Goal: Information Seeking & Learning: Learn about a topic

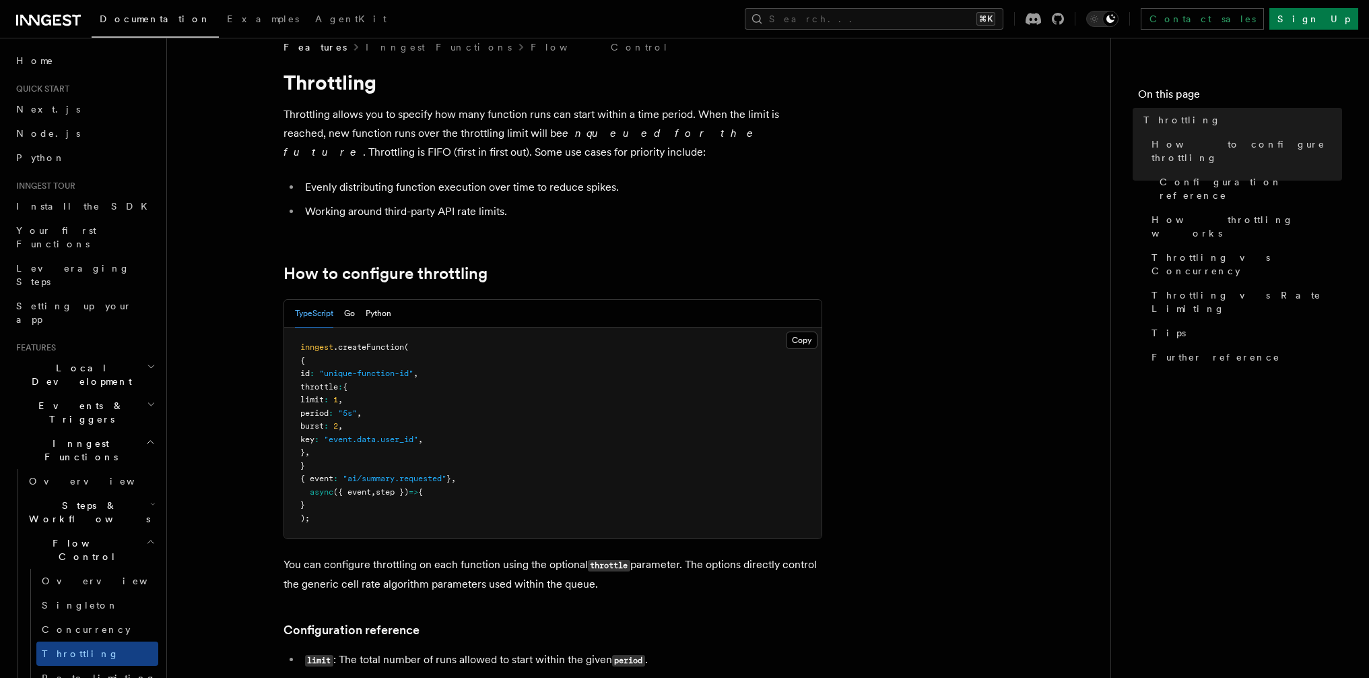
scroll to position [22, 0]
click at [67, 624] on span "Concurrency" at bounding box center [86, 629] width 89 height 11
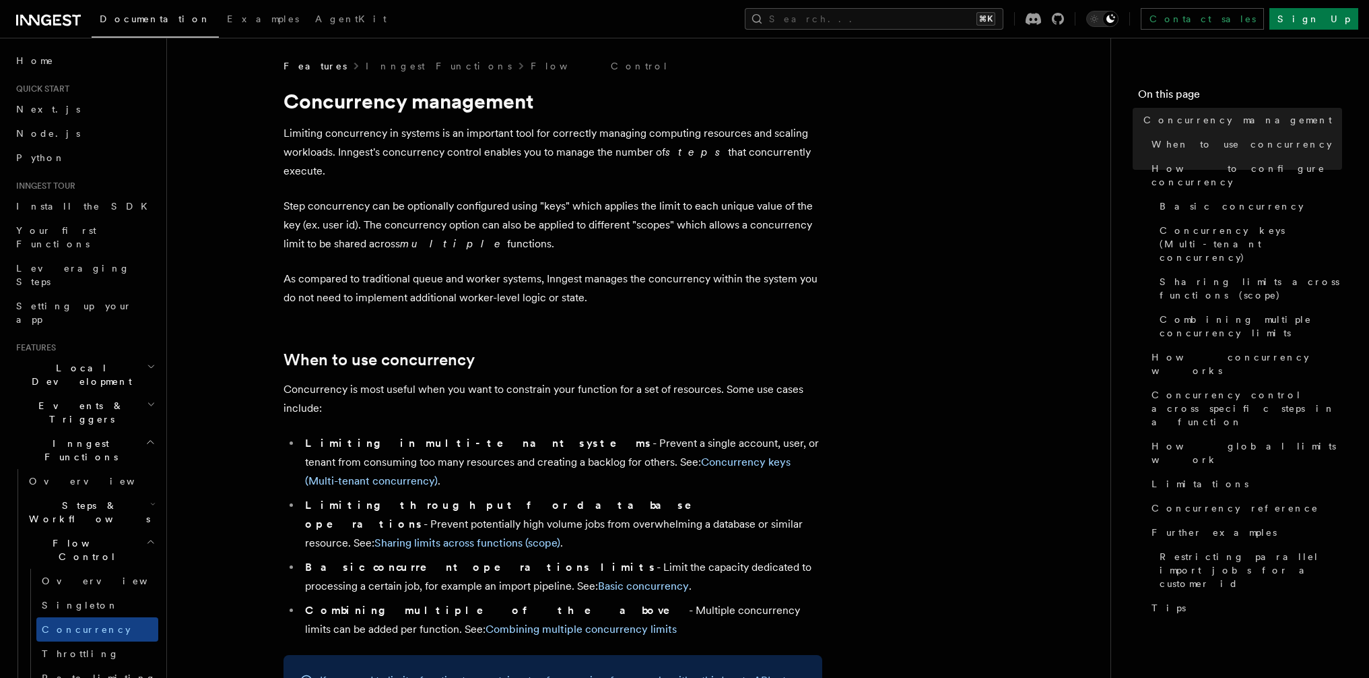
scroll to position [0, 0]
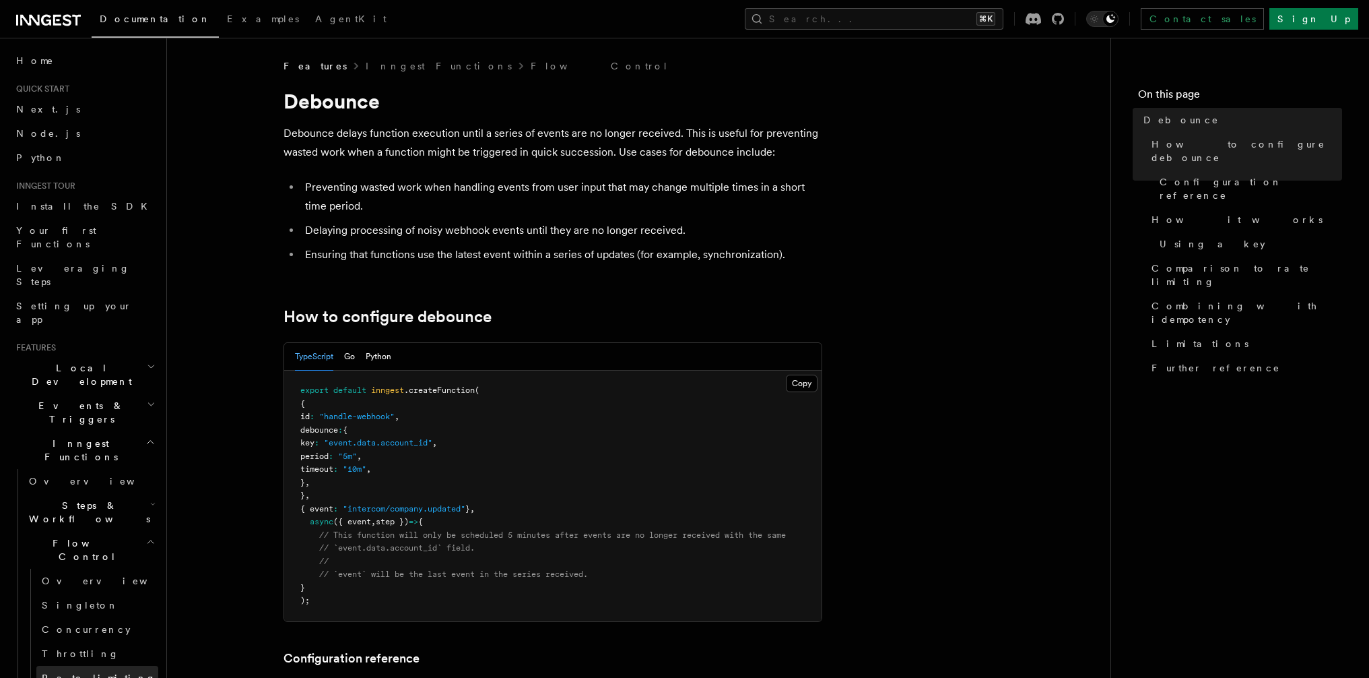
click at [73, 665] on link "Rate limiting" at bounding box center [97, 677] width 122 height 24
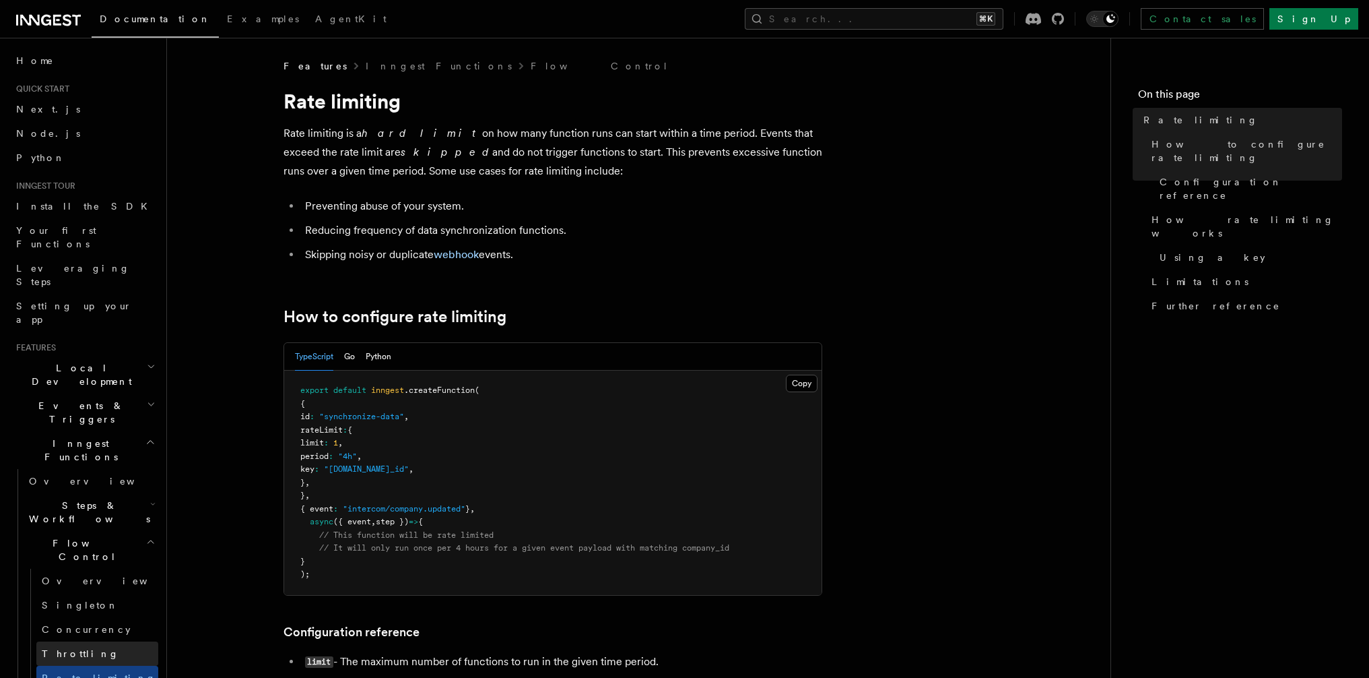
click at [90, 641] on link "Throttling" at bounding box center [97, 653] width 122 height 24
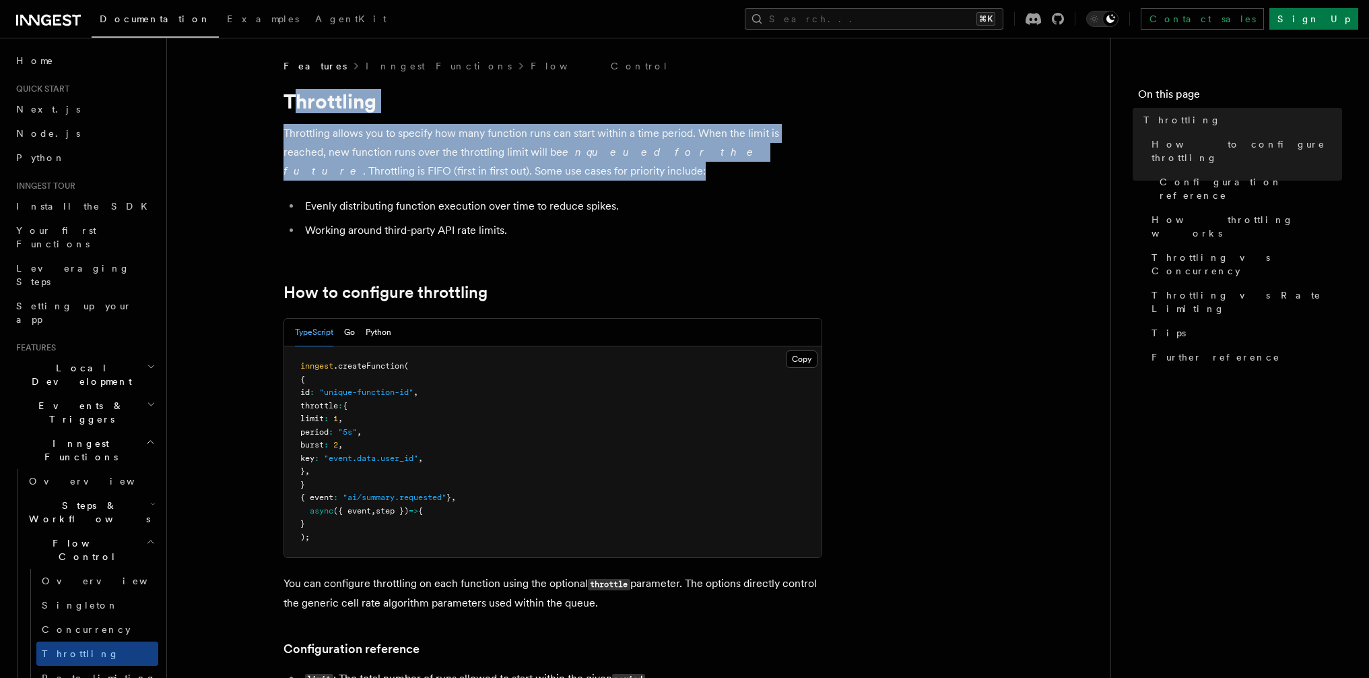
drag, startPoint x: 296, startPoint y: 107, endPoint x: 607, endPoint y: 165, distance: 315.8
click at [607, 165] on p "Throttling allows you to specify how many function runs can start within a time…" at bounding box center [553, 152] width 539 height 57
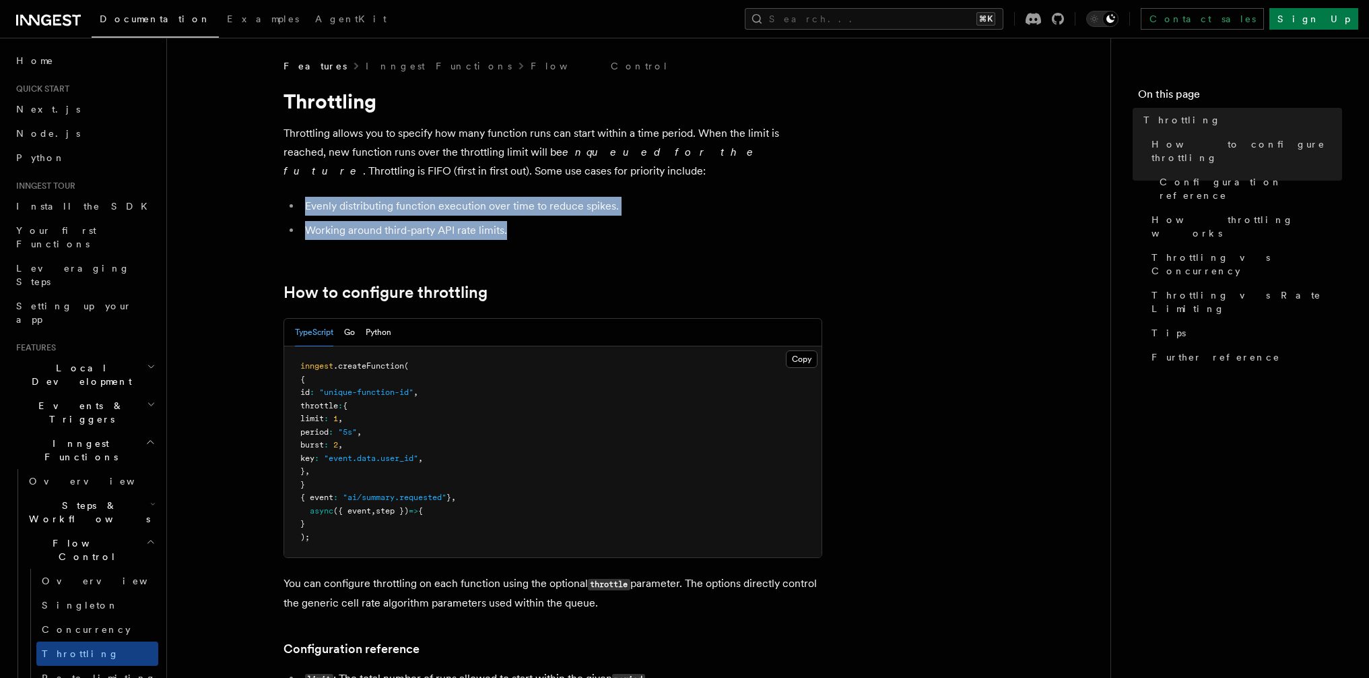
drag, startPoint x: 668, startPoint y: 165, endPoint x: 621, endPoint y: 235, distance: 84.4
click at [621, 235] on li "Working around third-party API rate limits." at bounding box center [561, 230] width 521 height 19
drag, startPoint x: 688, startPoint y: 237, endPoint x: 305, endPoint y: 202, distance: 384.1
click at [305, 202] on ul "Evenly distributing function execution over time to reduce spikes. Working arou…" at bounding box center [553, 218] width 539 height 43
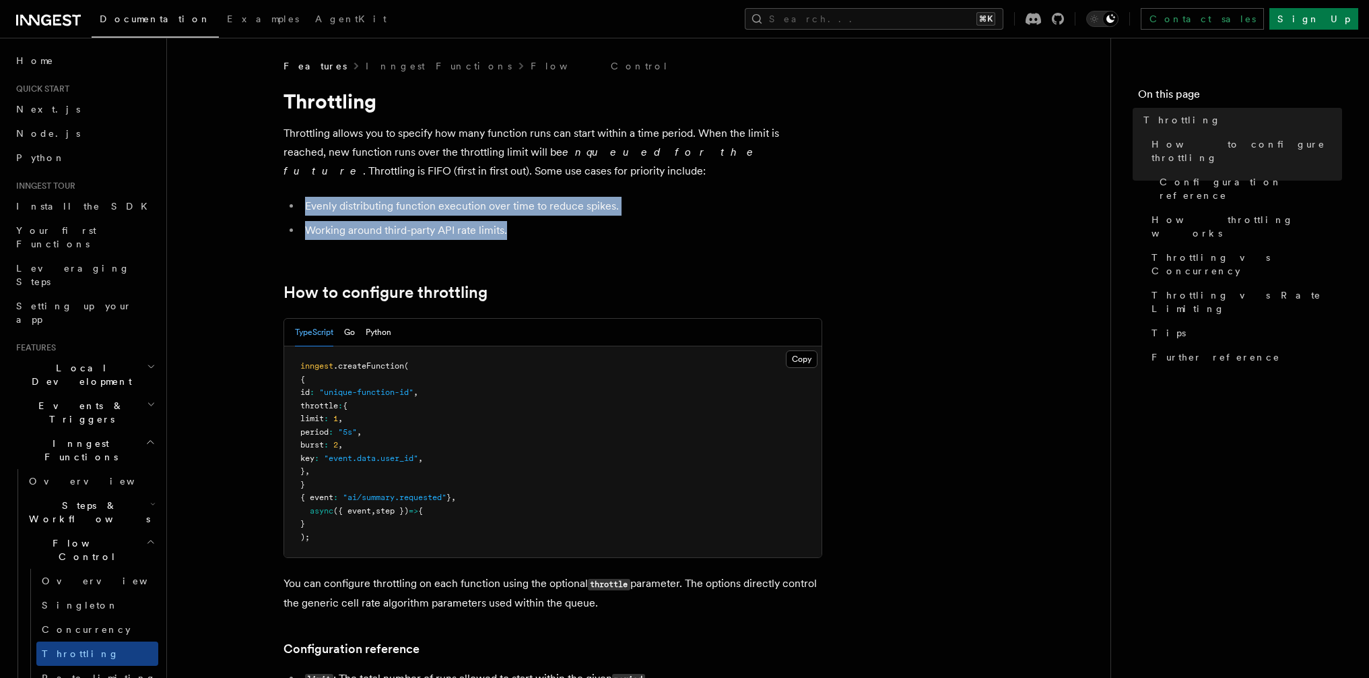
click at [324, 203] on li "Evenly distributing function execution over time to reduce spikes." at bounding box center [561, 206] width 521 height 19
drag, startPoint x: 324, startPoint y: 203, endPoint x: 605, endPoint y: 242, distance: 283.6
drag, startPoint x: 649, startPoint y: 237, endPoint x: 298, endPoint y: 205, distance: 351.6
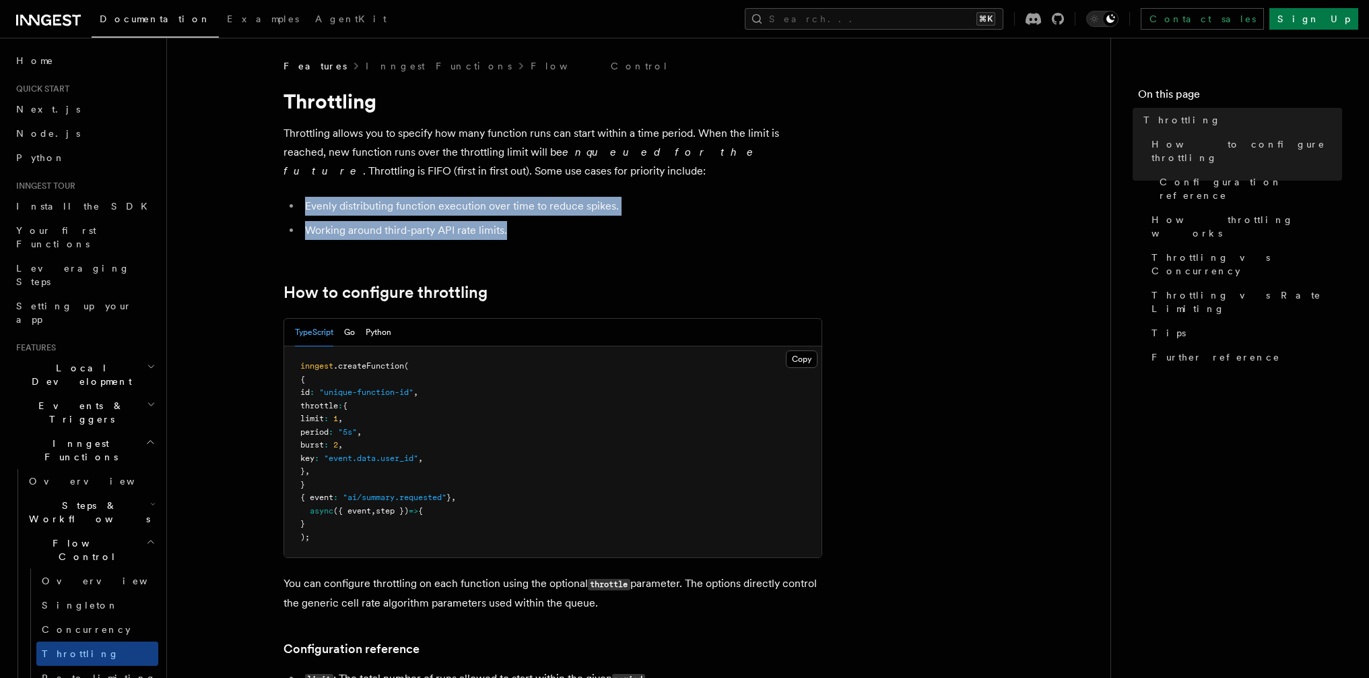
click at [298, 205] on ul "Evenly distributing function execution over time to reduce spikes. Working arou…" at bounding box center [553, 218] width 539 height 43
click at [475, 214] on li "Evenly distributing function execution over time to reduce spikes." at bounding box center [561, 206] width 521 height 19
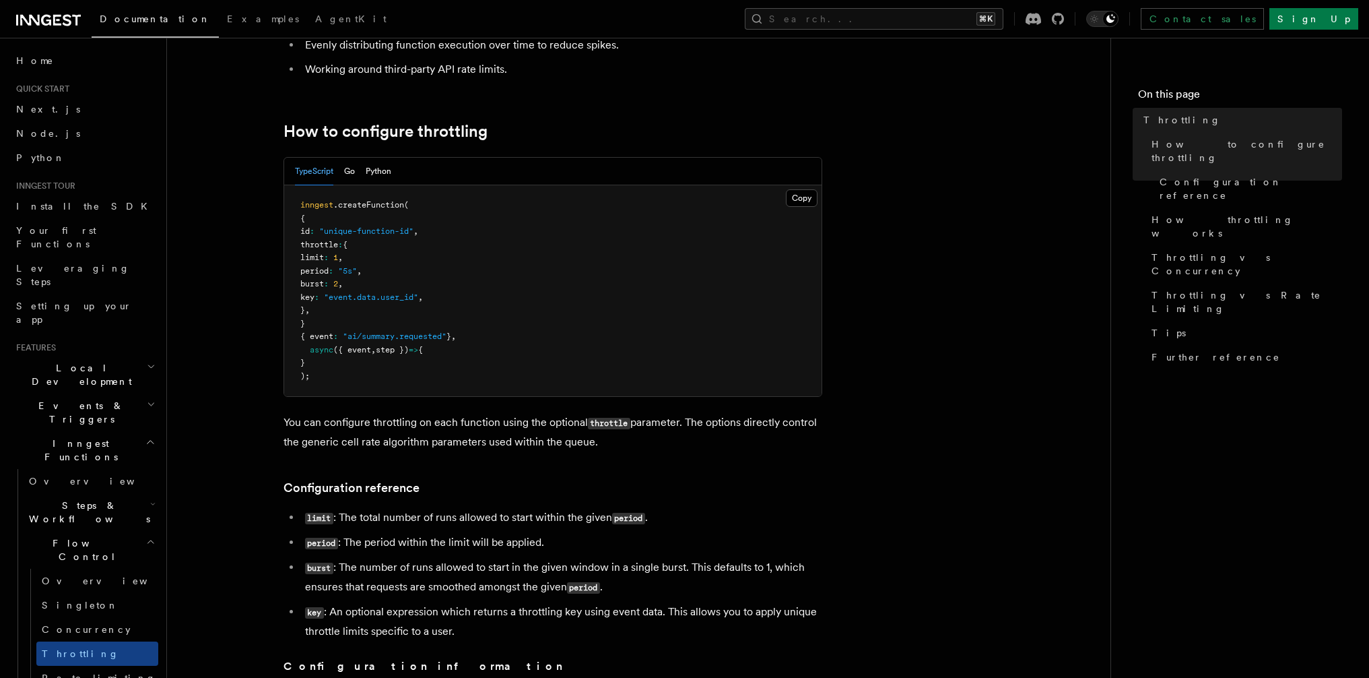
scroll to position [198, 0]
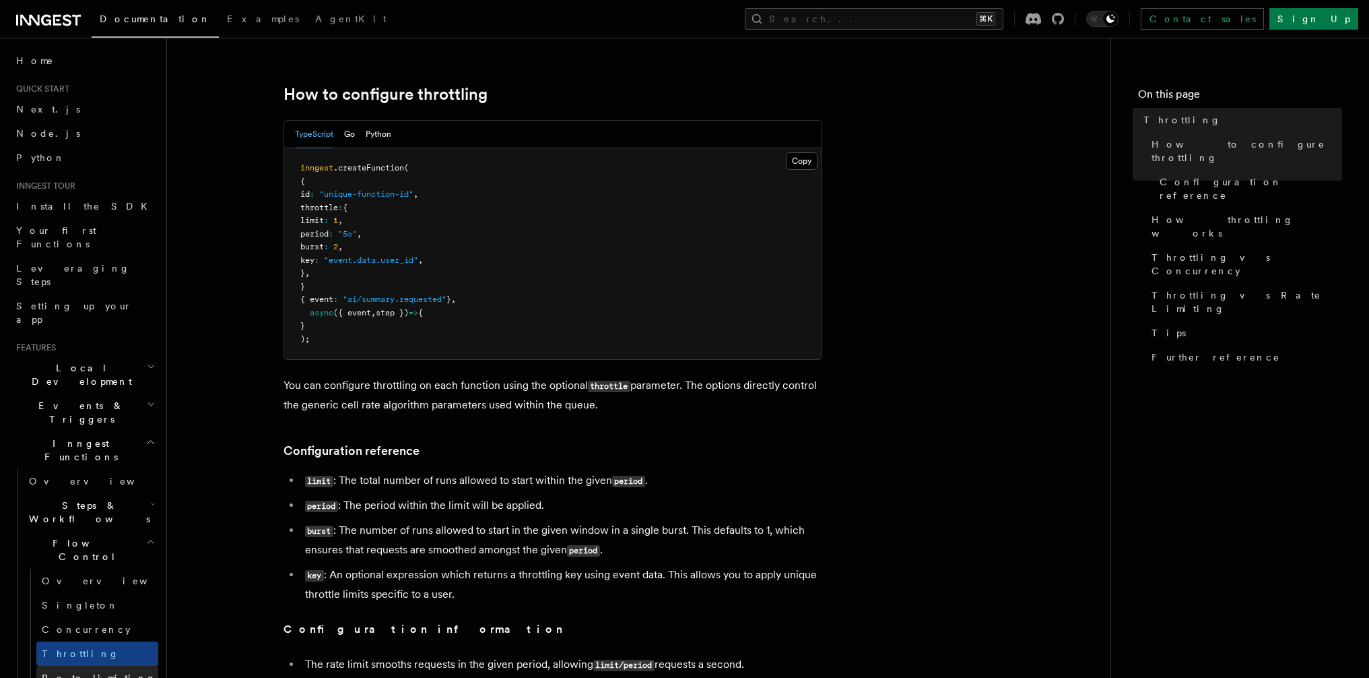
click at [106, 665] on link "Rate limiting" at bounding box center [97, 677] width 122 height 24
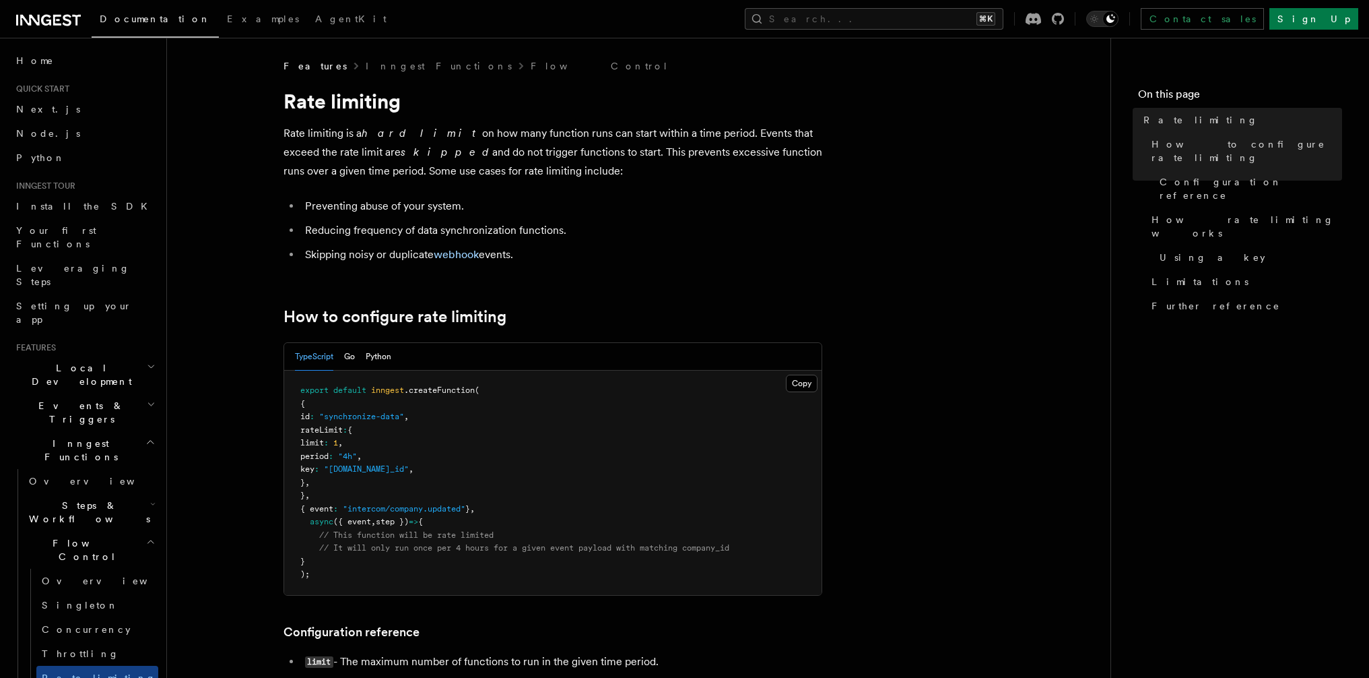
drag, startPoint x: 324, startPoint y: 137, endPoint x: 557, endPoint y: 171, distance: 235.4
click at [557, 171] on p "Rate limiting is a hard limit on how many function runs can start within a time…" at bounding box center [553, 152] width 539 height 57
drag, startPoint x: 664, startPoint y: 183, endPoint x: 546, endPoint y: 173, distance: 119.0
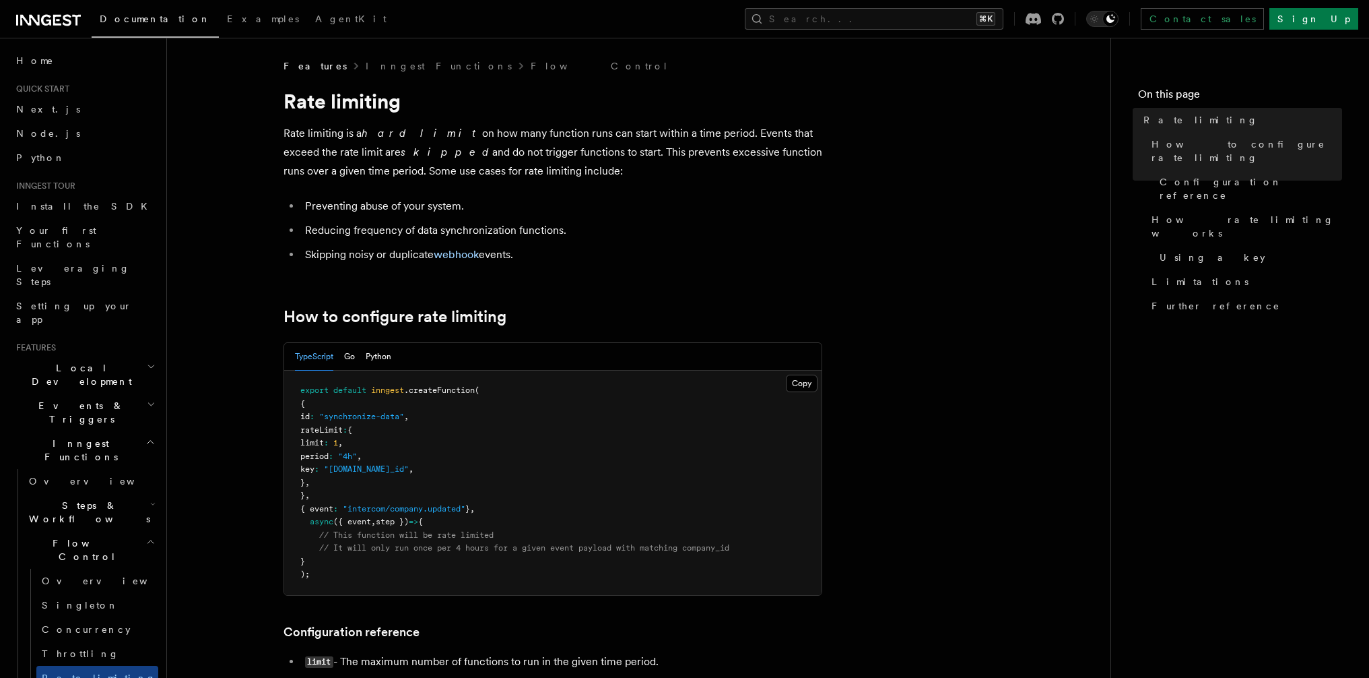
drag, startPoint x: 572, startPoint y: 164, endPoint x: 598, endPoint y: 165, distance: 26.3
click at [598, 165] on p "Rate limiting is a hard limit on how many function runs can start within a time…" at bounding box center [553, 152] width 539 height 57
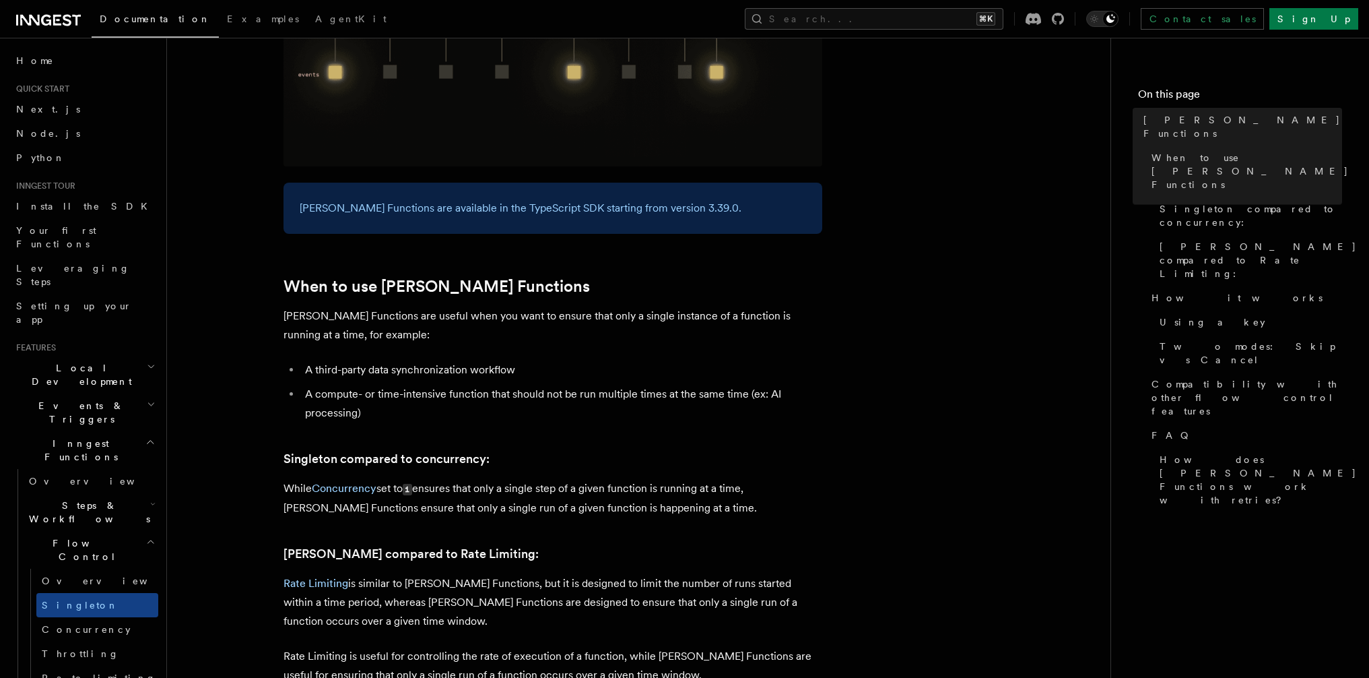
scroll to position [306, 0]
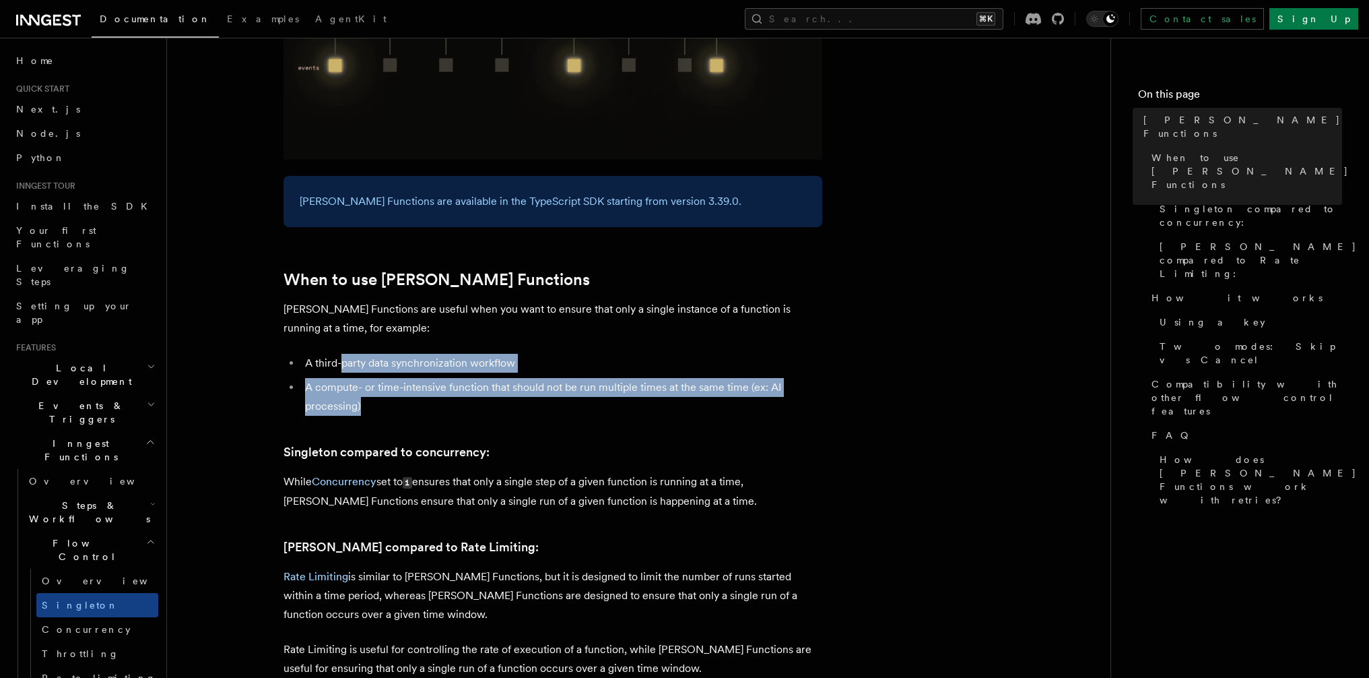
drag, startPoint x: 341, startPoint y: 345, endPoint x: 583, endPoint y: 381, distance: 244.5
click at [583, 381] on ul "A third-party data synchronization workflow A compute- or time-intensive functi…" at bounding box center [553, 385] width 539 height 62
click at [583, 381] on li "A compute- or time-intensive function that should not be run multiple times at …" at bounding box center [561, 397] width 521 height 38
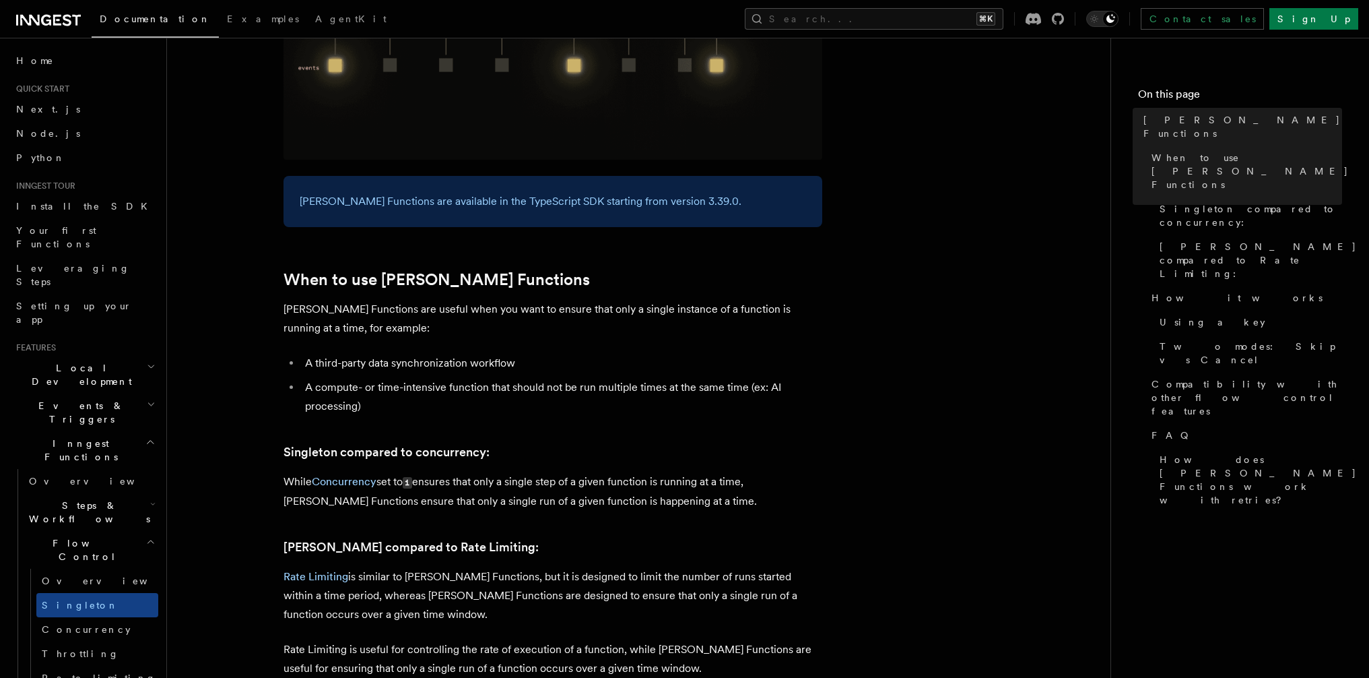
drag, startPoint x: 665, startPoint y: 387, endPoint x: 653, endPoint y: 383, distance: 12.1
click at [653, 383] on li "A compute- or time-intensive function that should not be run multiple times at …" at bounding box center [561, 397] width 521 height 38
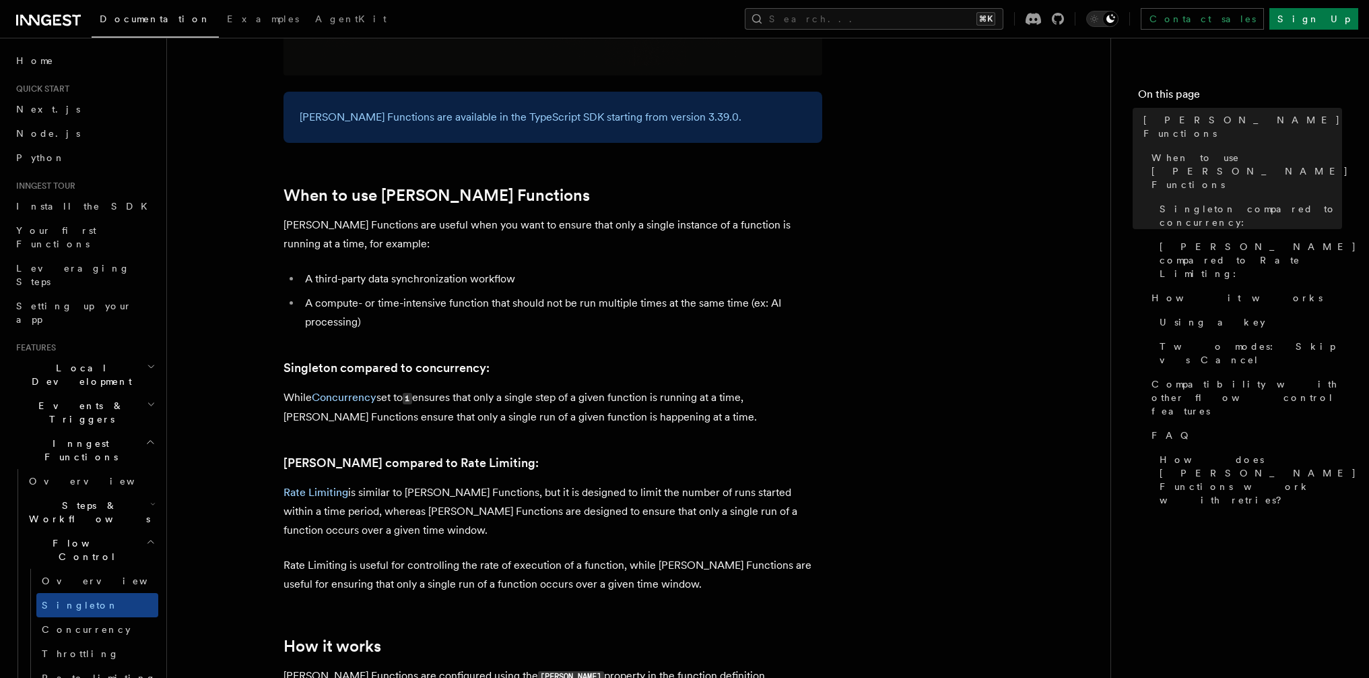
scroll to position [401, 0]
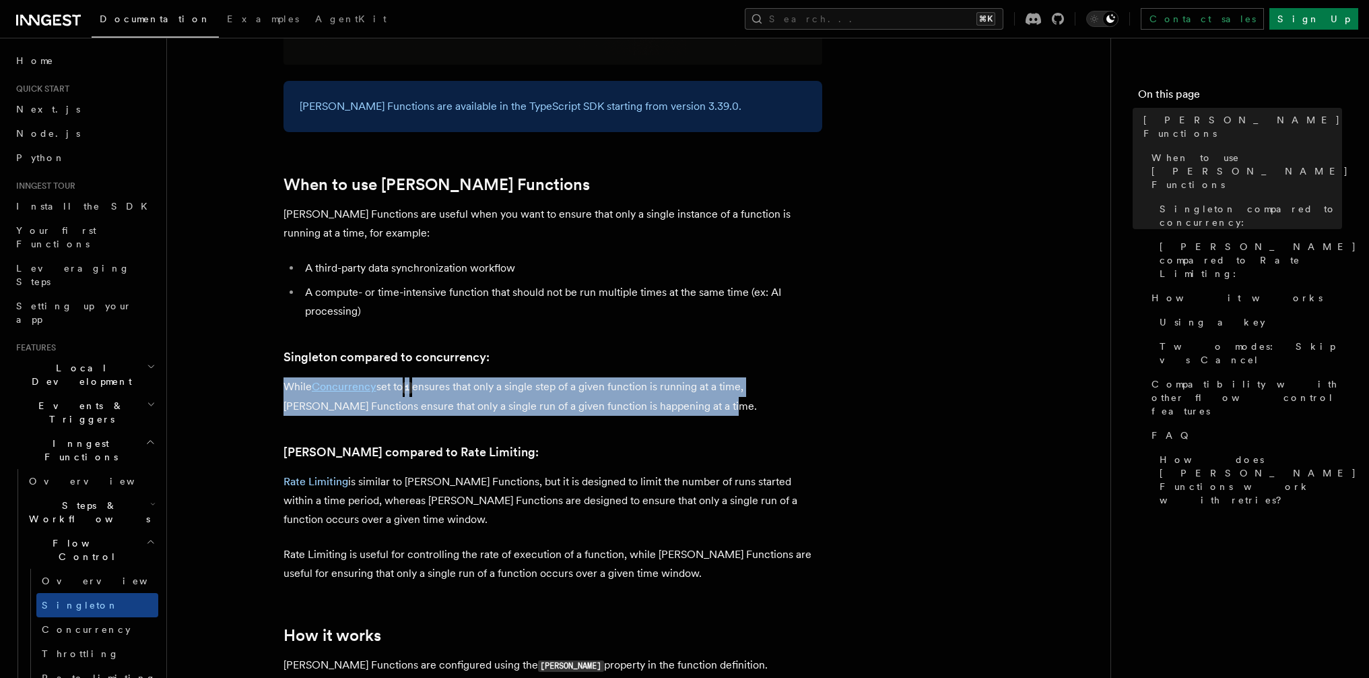
drag, startPoint x: 357, startPoint y: 350, endPoint x: 752, endPoint y: 394, distance: 397.8
click at [752, 394] on p "While Concurrency set to 1 ensures that only a single step of a given function …" at bounding box center [553, 396] width 539 height 38
drag, startPoint x: 268, startPoint y: 376, endPoint x: 740, endPoint y: 381, distance: 472.1
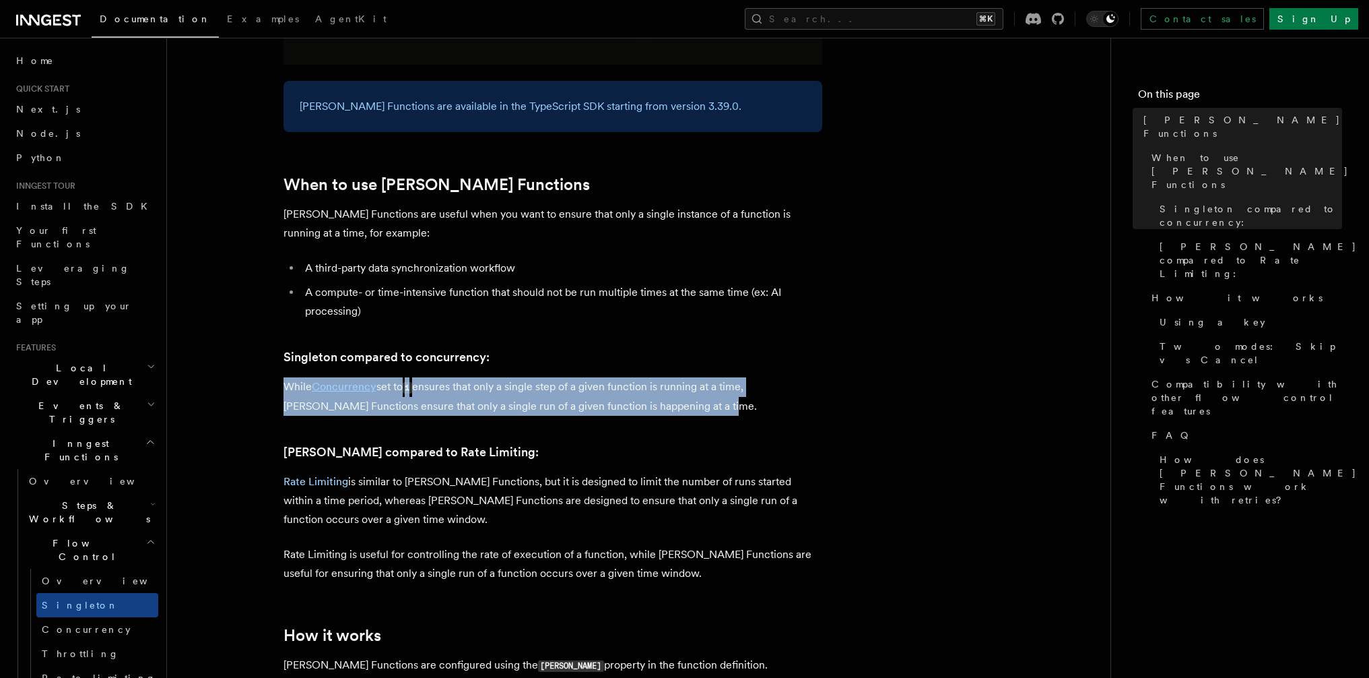
click at [740, 381] on p "While Concurrency set to 1 ensures that only a single step of a given function …" at bounding box center [553, 396] width 539 height 38
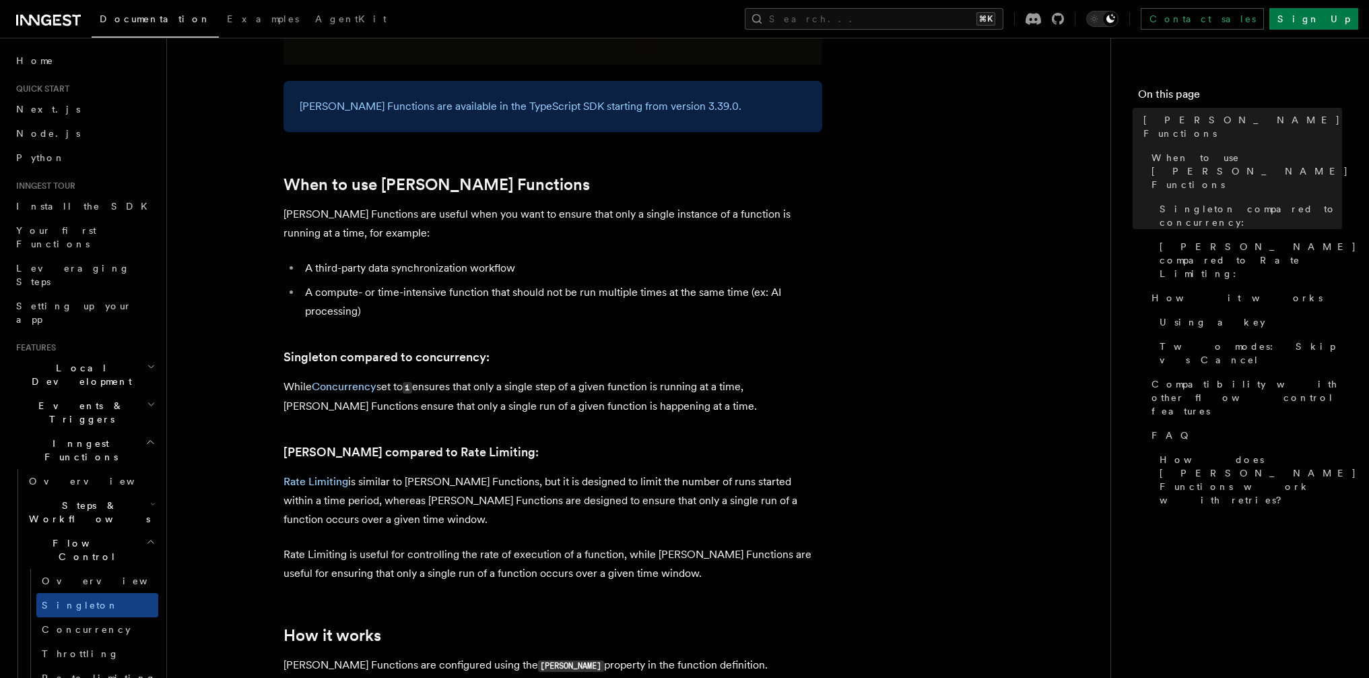
drag, startPoint x: 773, startPoint y: 383, endPoint x: 714, endPoint y: 389, distance: 59.6
click at [714, 389] on p "While Concurrency set to 1 ensures that only a single step of a given function …" at bounding box center [553, 396] width 539 height 38
drag, startPoint x: 457, startPoint y: 378, endPoint x: 692, endPoint y: 383, distance: 234.4
click at [692, 383] on p "While Concurrency set to 1 ensures that only a single step of a given function …" at bounding box center [553, 396] width 539 height 38
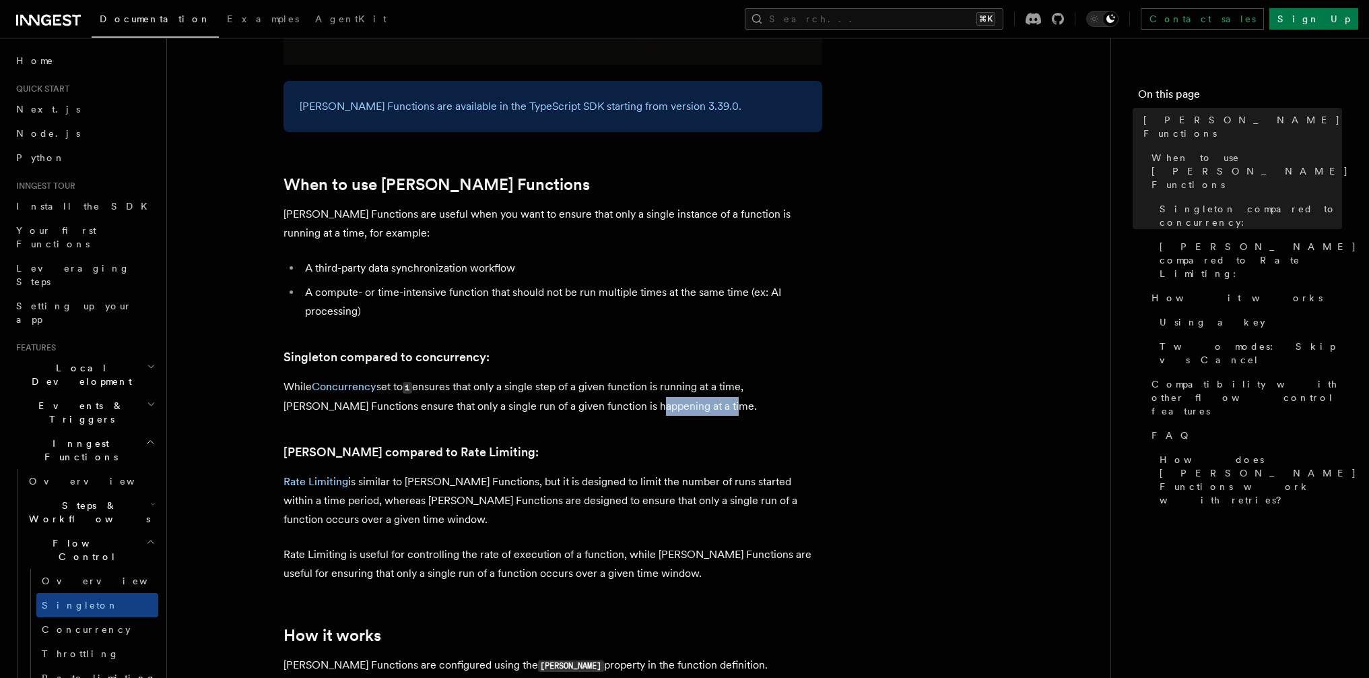
click at [692, 383] on p "While Concurrency set to 1 ensures that only a single step of a given function …" at bounding box center [553, 396] width 539 height 38
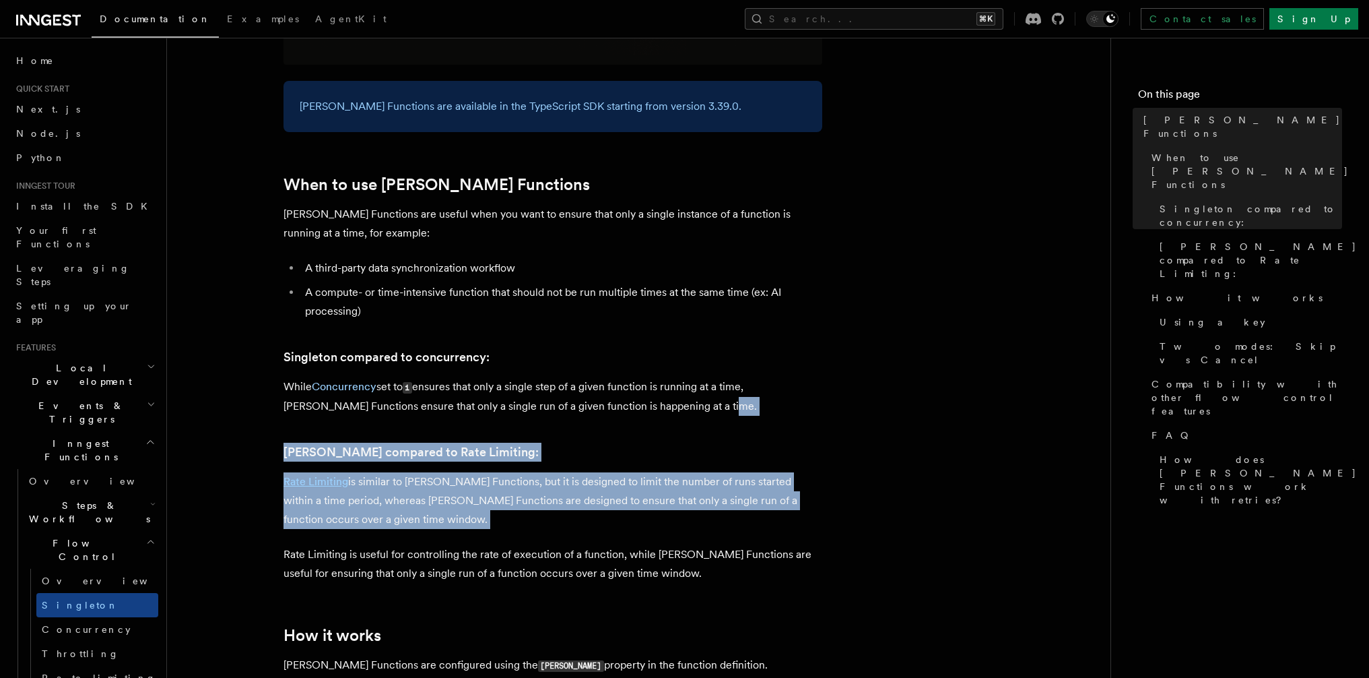
drag, startPoint x: 703, startPoint y: 383, endPoint x: 664, endPoint y: 517, distance: 139.0
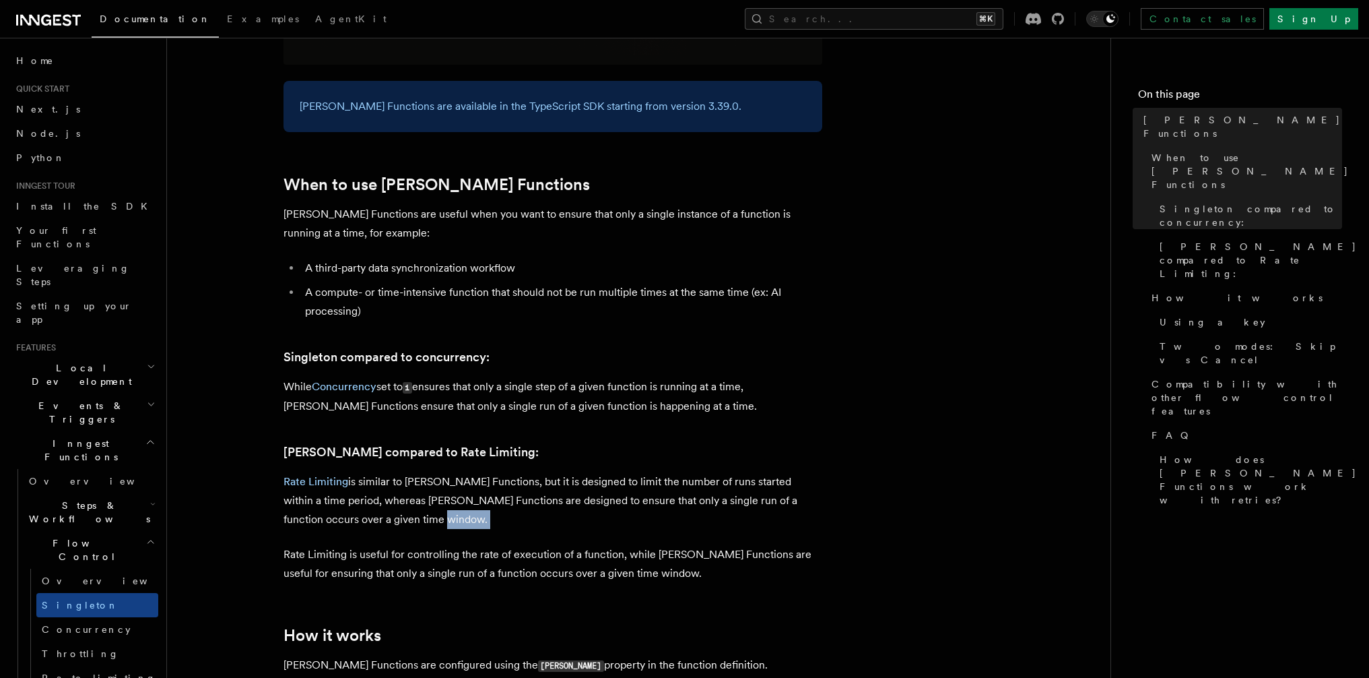
drag, startPoint x: 723, startPoint y: 511, endPoint x: 524, endPoint y: 492, distance: 200.2
click at [531, 492] on p "Rate Limiting is similar to [PERSON_NAME] Functions, but it is designed to limi…" at bounding box center [553, 500] width 539 height 57
drag, startPoint x: 570, startPoint y: 492, endPoint x: 647, endPoint y: 501, distance: 78.0
click at [647, 501] on p "Rate Limiting is similar to [PERSON_NAME] Functions, but it is designed to limi…" at bounding box center [553, 500] width 539 height 57
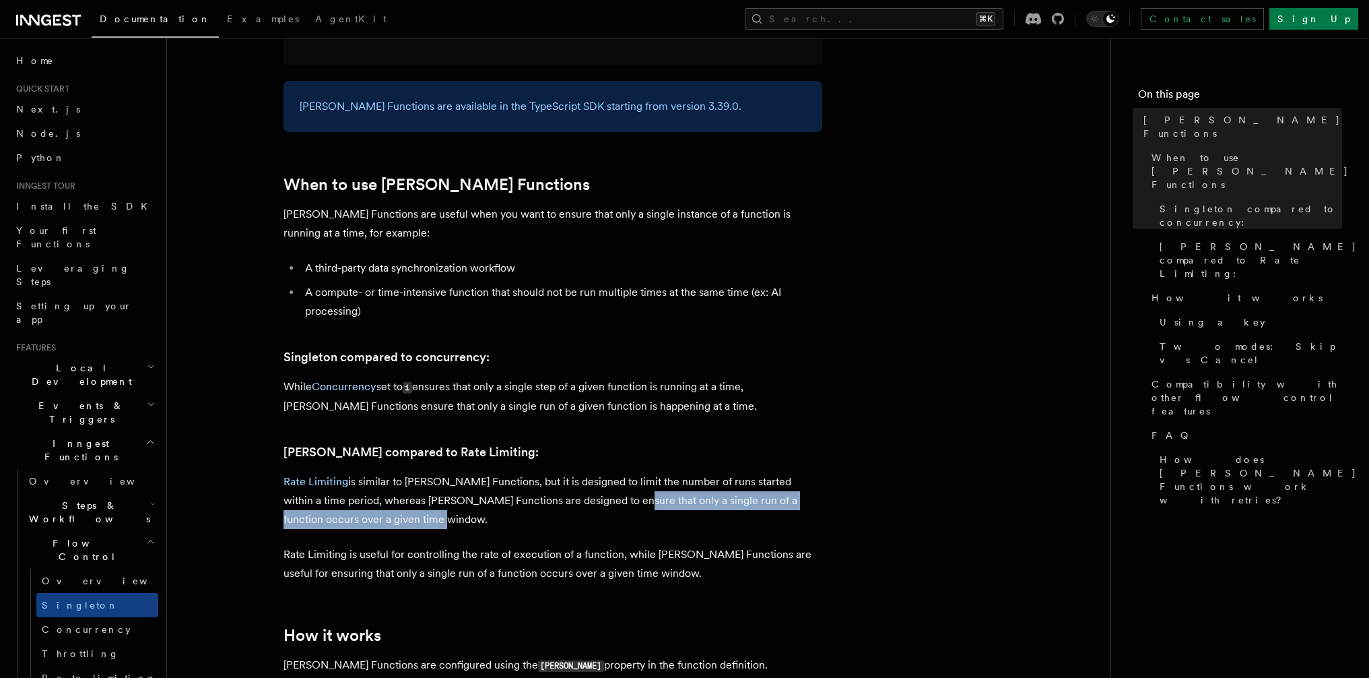
drag, startPoint x: 650, startPoint y: 500, endPoint x: 580, endPoint y: 479, distance: 73.3
click at [580, 479] on p "Rate Limiting is similar to [PERSON_NAME] Functions, but it is designed to limi…" at bounding box center [553, 500] width 539 height 57
drag, startPoint x: 526, startPoint y: 473, endPoint x: 706, endPoint y: 492, distance: 180.8
click at [706, 492] on p "Rate Limiting is similar to [PERSON_NAME] Functions, but it is designed to limi…" at bounding box center [553, 500] width 539 height 57
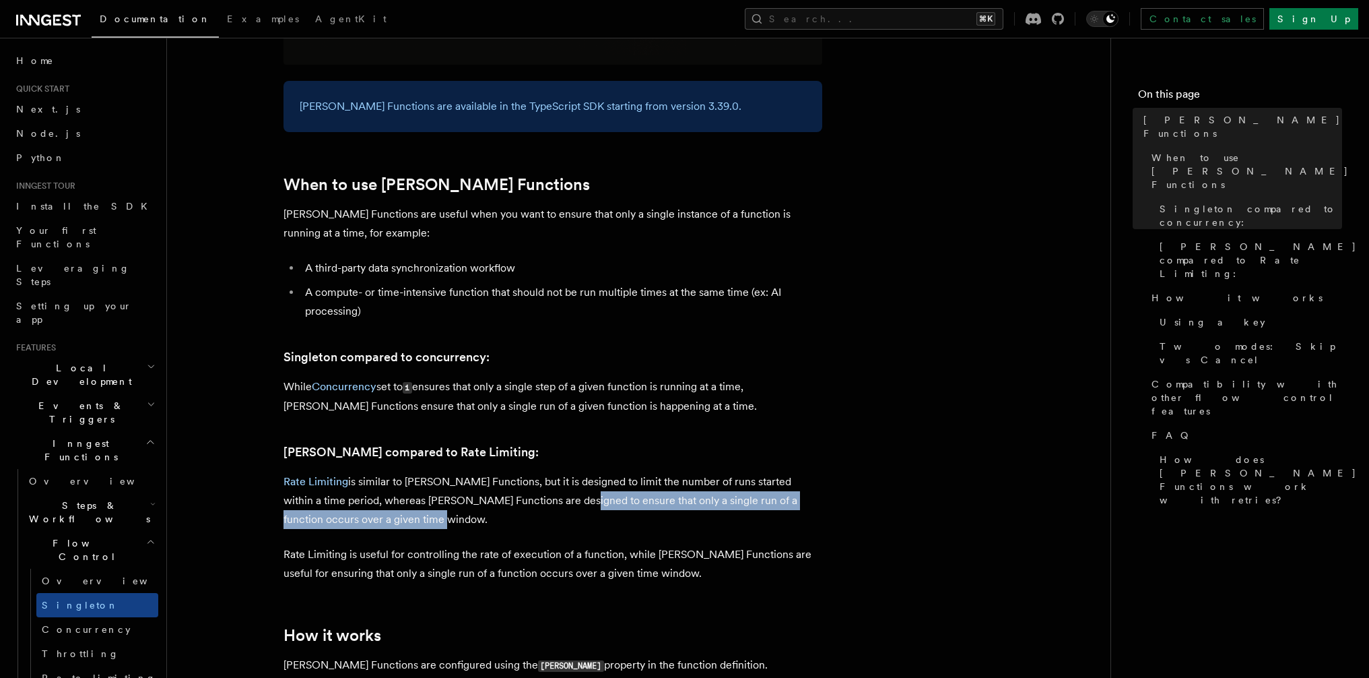
click at [706, 492] on p "Rate Limiting is similar to [PERSON_NAME] Functions, but it is designed to limi…" at bounding box center [553, 500] width 539 height 57
drag, startPoint x: 712, startPoint y: 490, endPoint x: 542, endPoint y: 502, distance: 170.1
click at [542, 502] on p "Rate Limiting is similar to [PERSON_NAME] Functions, but it is designed to limi…" at bounding box center [553, 500] width 539 height 57
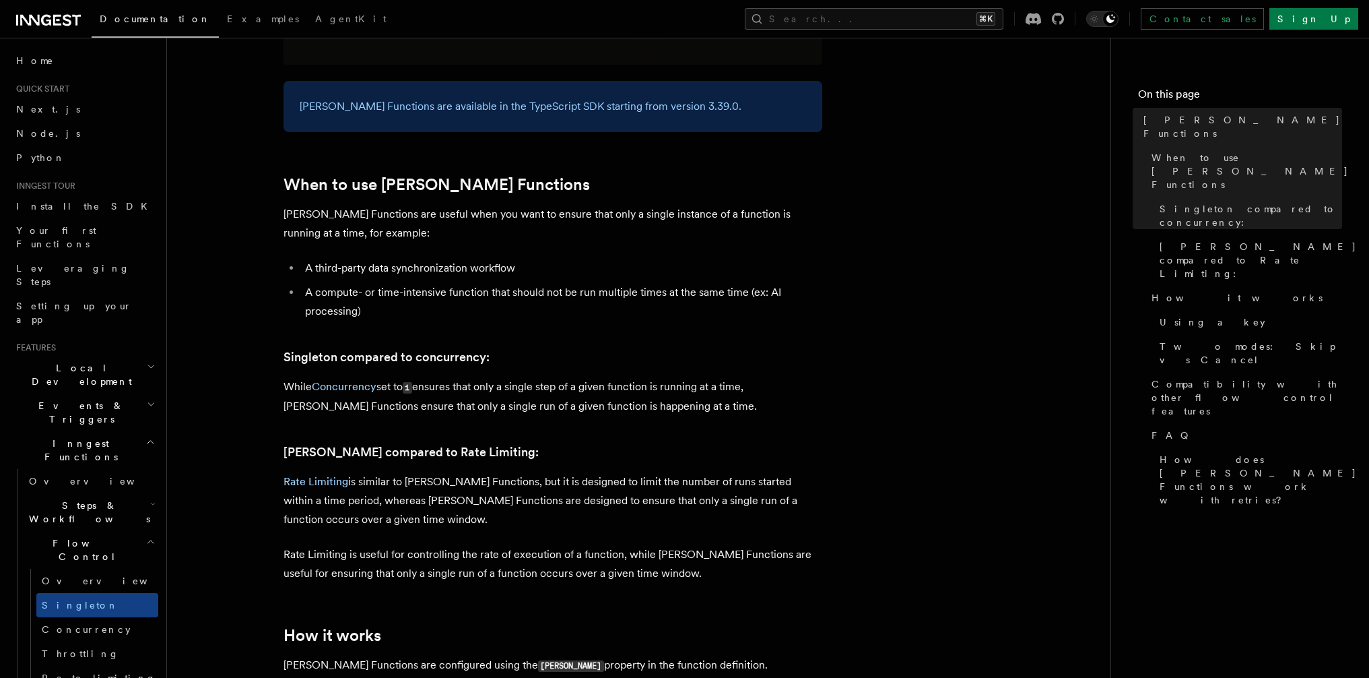
drag, startPoint x: 571, startPoint y: 494, endPoint x: 656, endPoint y: 495, distance: 84.9
click at [656, 495] on p "Rate Limiting is similar to [PERSON_NAME] Functions, but it is designed to limi…" at bounding box center [553, 500] width 539 height 57
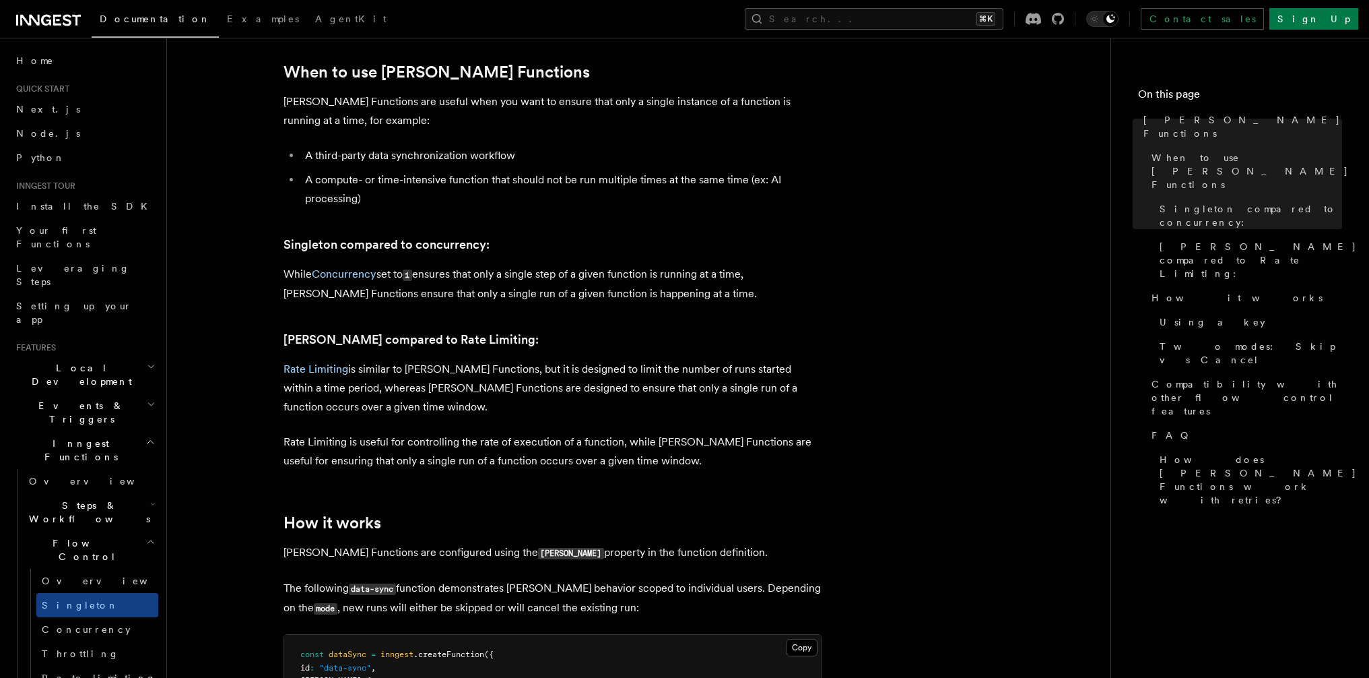
scroll to position [516, 0]
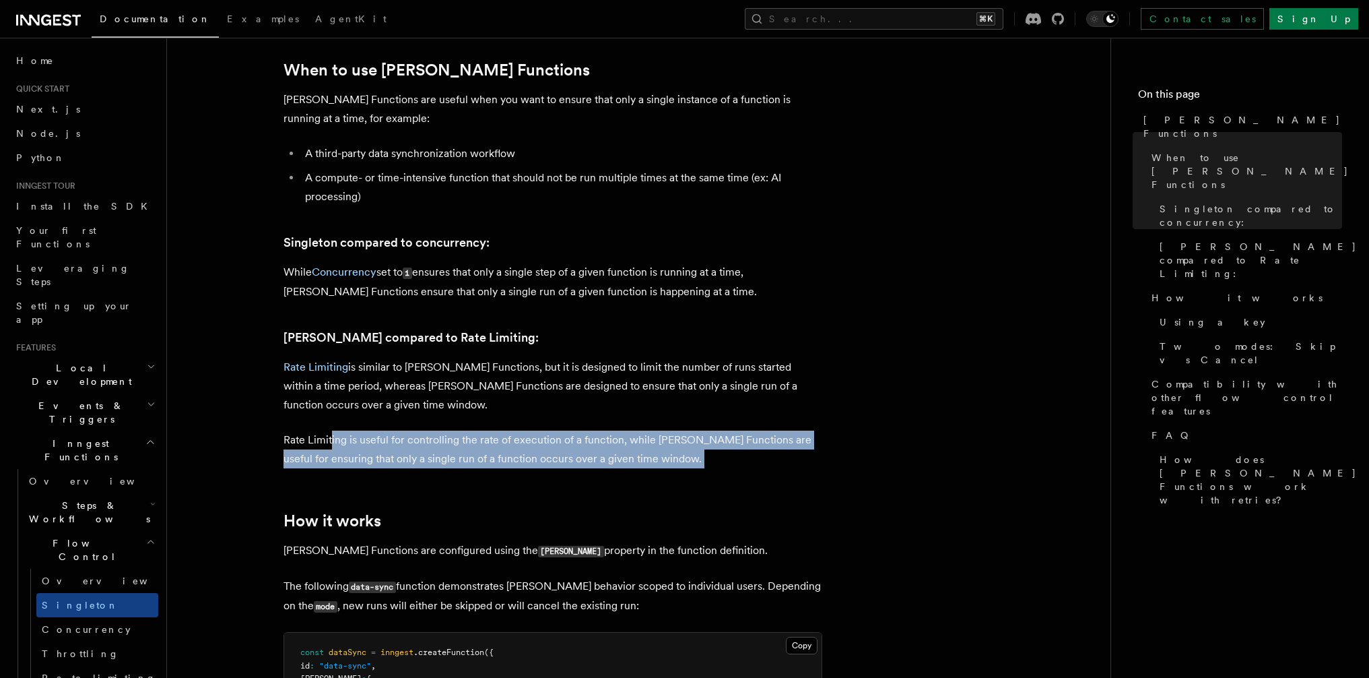
drag, startPoint x: 330, startPoint y: 416, endPoint x: 614, endPoint y: 465, distance: 288.5
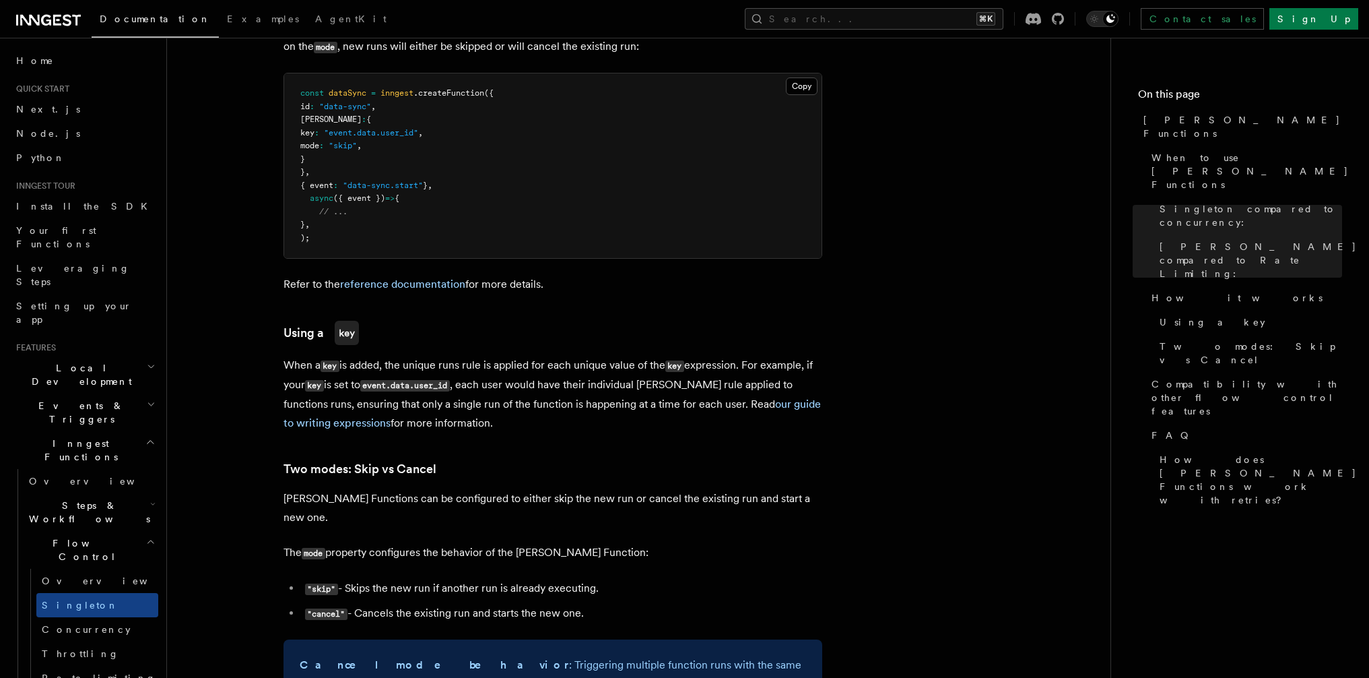
scroll to position [1108, 0]
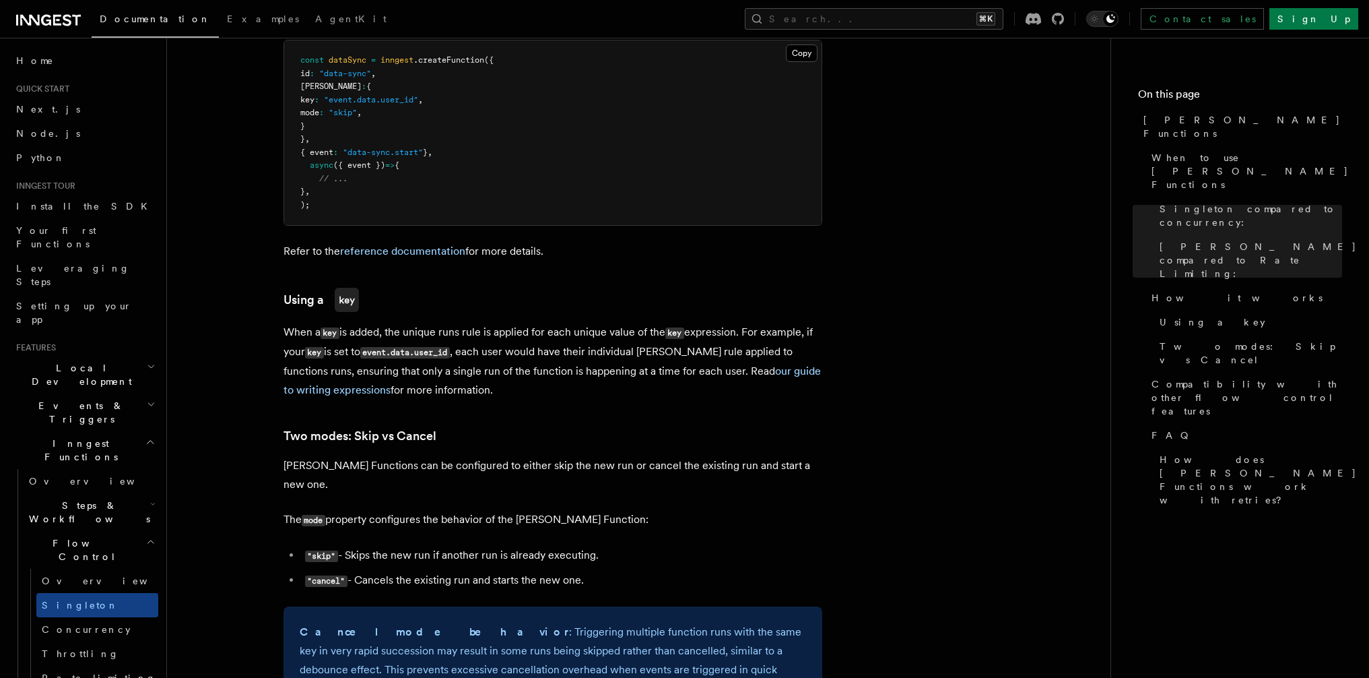
drag, startPoint x: 407, startPoint y: 294, endPoint x: 716, endPoint y: 370, distance: 318.4
click at [716, 370] on article "Features Inngest Functions Flow Control [PERSON_NAME] Functions TypeScript v3.3…" at bounding box center [639, 440] width 900 height 2979
click at [716, 370] on p "When a key is added, the unique runs rule is applied for each unique value of t…" at bounding box center [553, 361] width 539 height 77
drag, startPoint x: 781, startPoint y: 385, endPoint x: 628, endPoint y: 385, distance: 152.2
click at [628, 385] on article "Features Inngest Functions Flow Control [PERSON_NAME] Functions TypeScript v3.3…" at bounding box center [639, 440] width 900 height 2979
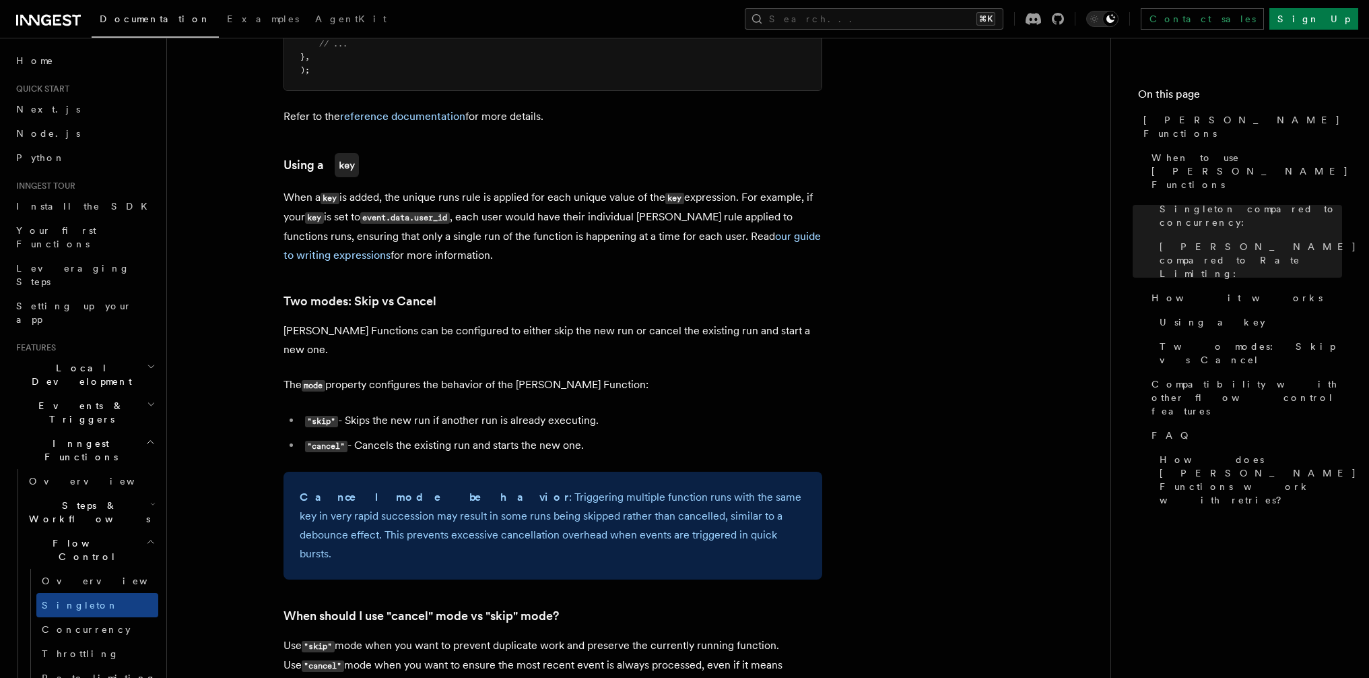
scroll to position [1249, 0]
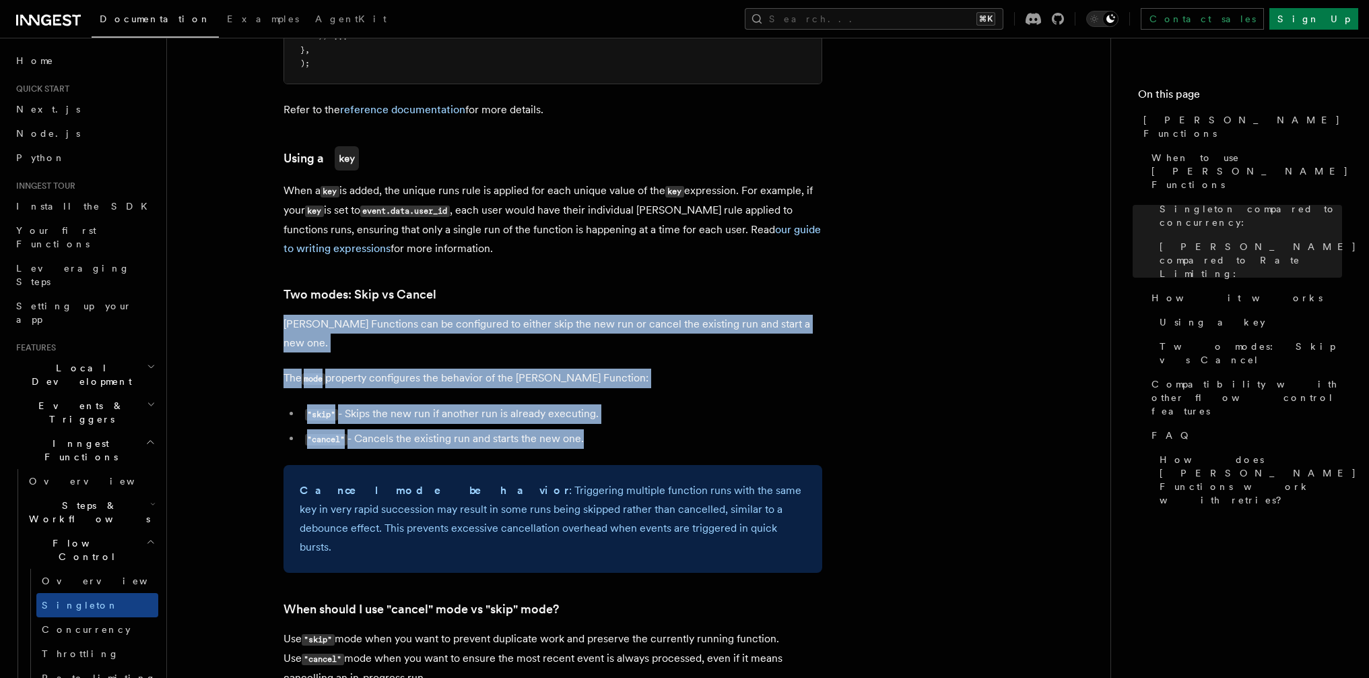
drag, startPoint x: 267, startPoint y: 308, endPoint x: 638, endPoint y: 415, distance: 386.0
click at [638, 415] on article "Features Inngest Functions Flow Control [PERSON_NAME] Functions TypeScript v3.3…" at bounding box center [639, 299] width 900 height 2979
click at [637, 415] on article "Features Inngest Functions Flow Control [PERSON_NAME] Functions TypeScript v3.3…" at bounding box center [639, 299] width 900 height 2979
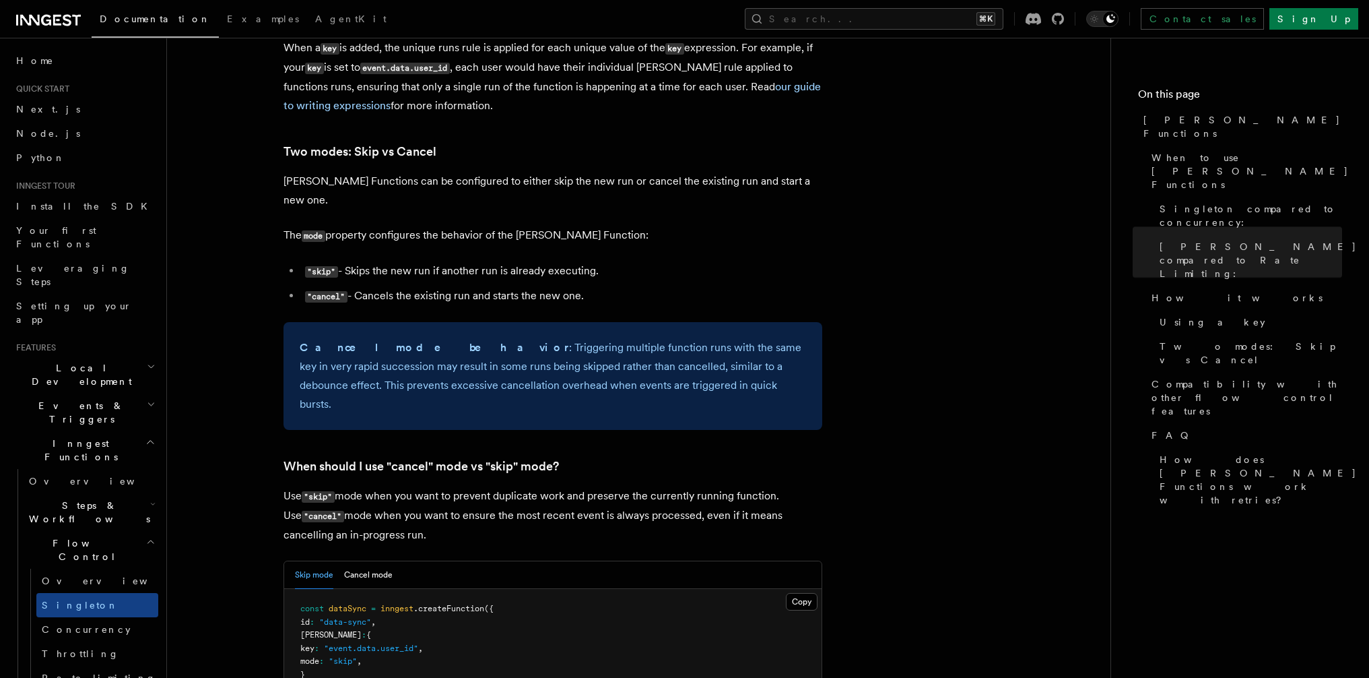
scroll to position [1548, 0]
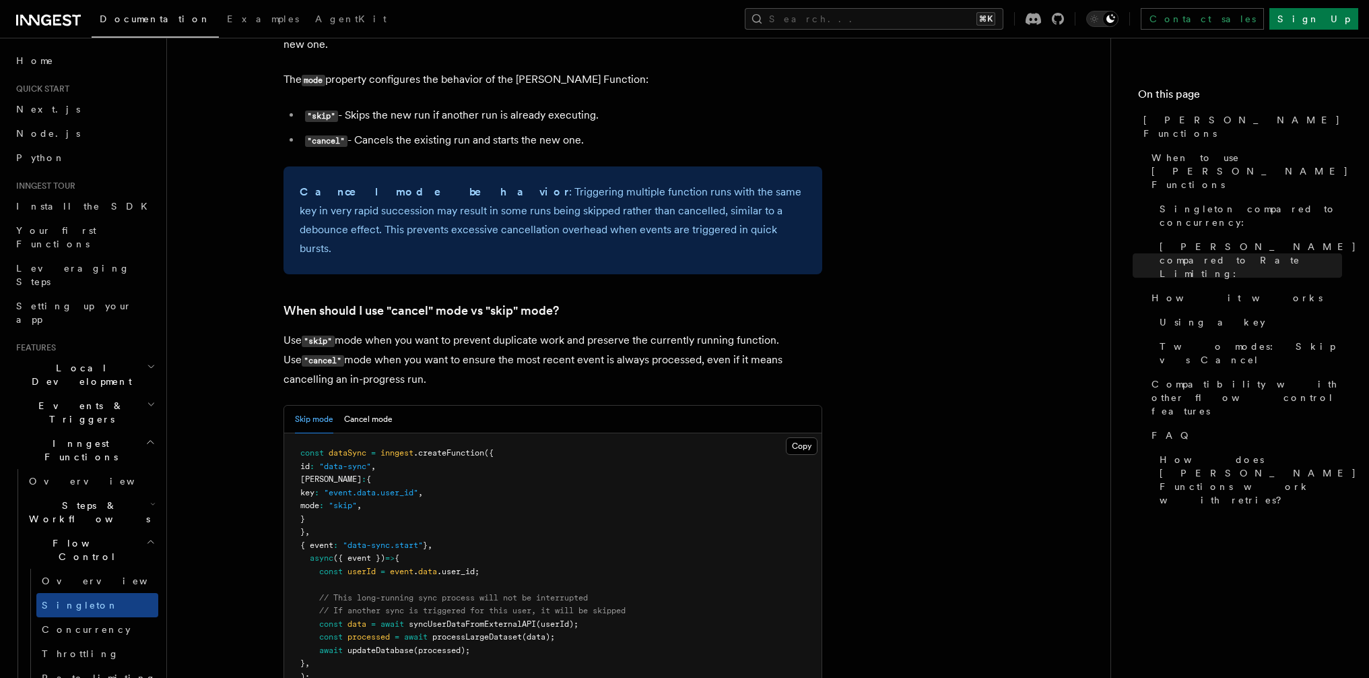
drag, startPoint x: 393, startPoint y: 289, endPoint x: 664, endPoint y: 321, distance: 272.7
click at [664, 331] on p "Use "skip" mode when you want to prevent duplicate work and preserve the curren…" at bounding box center [553, 360] width 539 height 58
click at [665, 331] on p "Use "skip" mode when you want to prevent duplicate work and preserve the curren…" at bounding box center [553, 360] width 539 height 58
drag, startPoint x: 722, startPoint y: 315, endPoint x: 594, endPoint y: 312, distance: 128.0
click at [583, 331] on p "Use "skip" mode when you want to prevent duplicate work and preserve the curren…" at bounding box center [553, 360] width 539 height 58
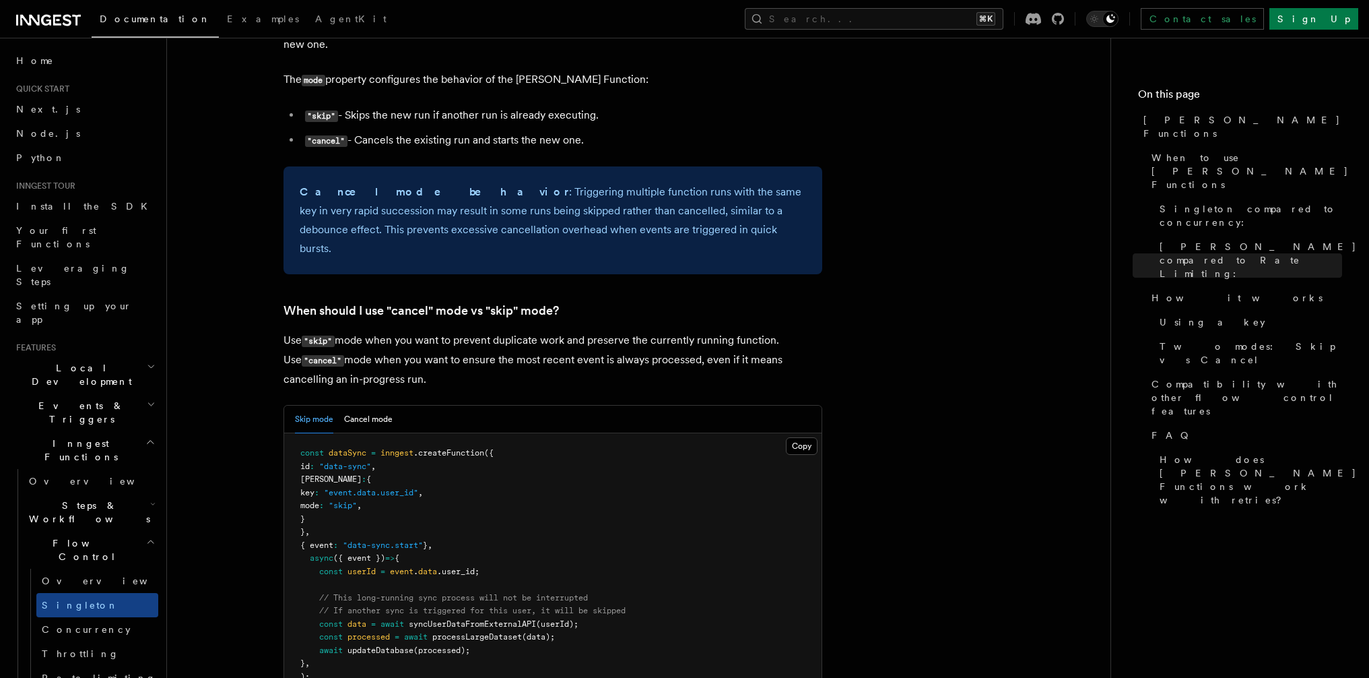
click at [596, 331] on p "Use "skip" mode when you want to prevent duplicate work and preserve the curren…" at bounding box center [553, 360] width 539 height 58
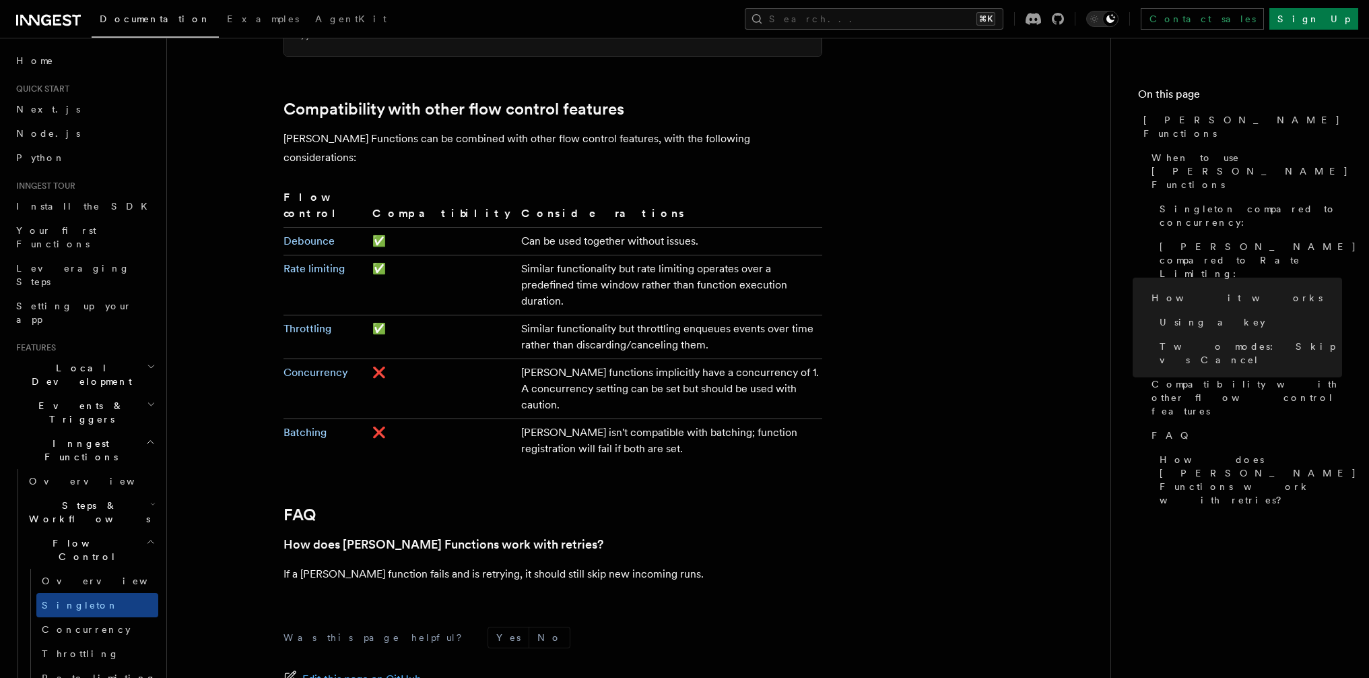
scroll to position [2161, 0]
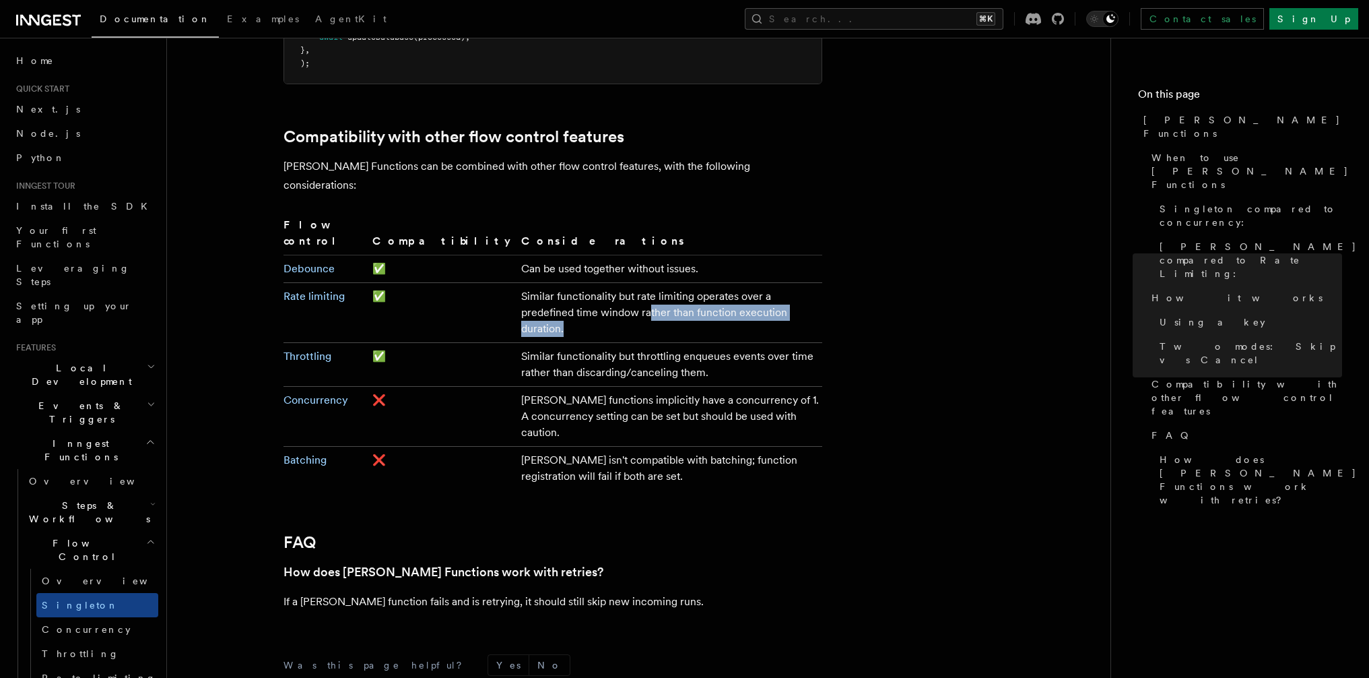
drag, startPoint x: 444, startPoint y: 220, endPoint x: 636, endPoint y: 224, distance: 192.0
click at [636, 283] on td "Similar functionality but rate limiting operates over a predefined time window …" at bounding box center [669, 313] width 306 height 60
click at [637, 283] on td "Similar functionality but rate limiting operates over a predefined time window …" at bounding box center [669, 313] width 306 height 60
drag, startPoint x: 655, startPoint y: 223, endPoint x: 424, endPoint y: 213, distance: 231.9
click at [424, 283] on tr "Rate limiting ✅ Similar functionality but rate limiting operates over a predefi…" at bounding box center [553, 313] width 539 height 60
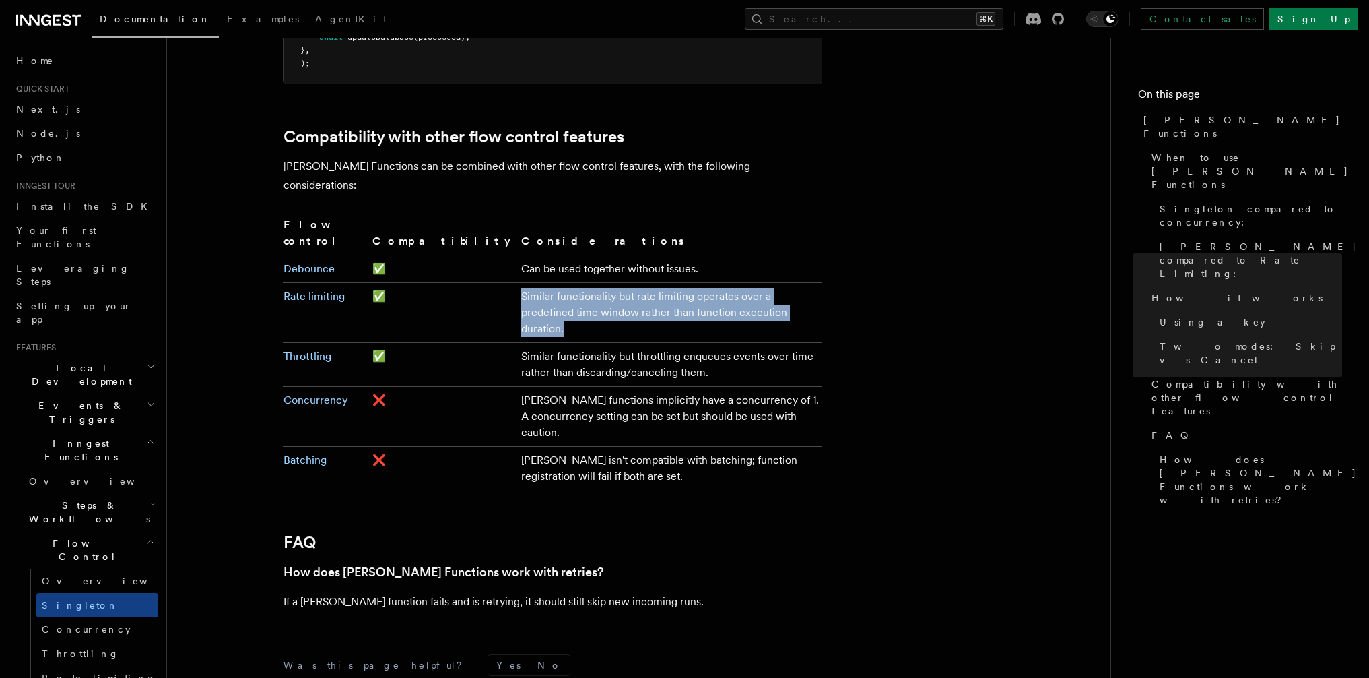
click at [424, 283] on td "✅" at bounding box center [441, 313] width 149 height 60
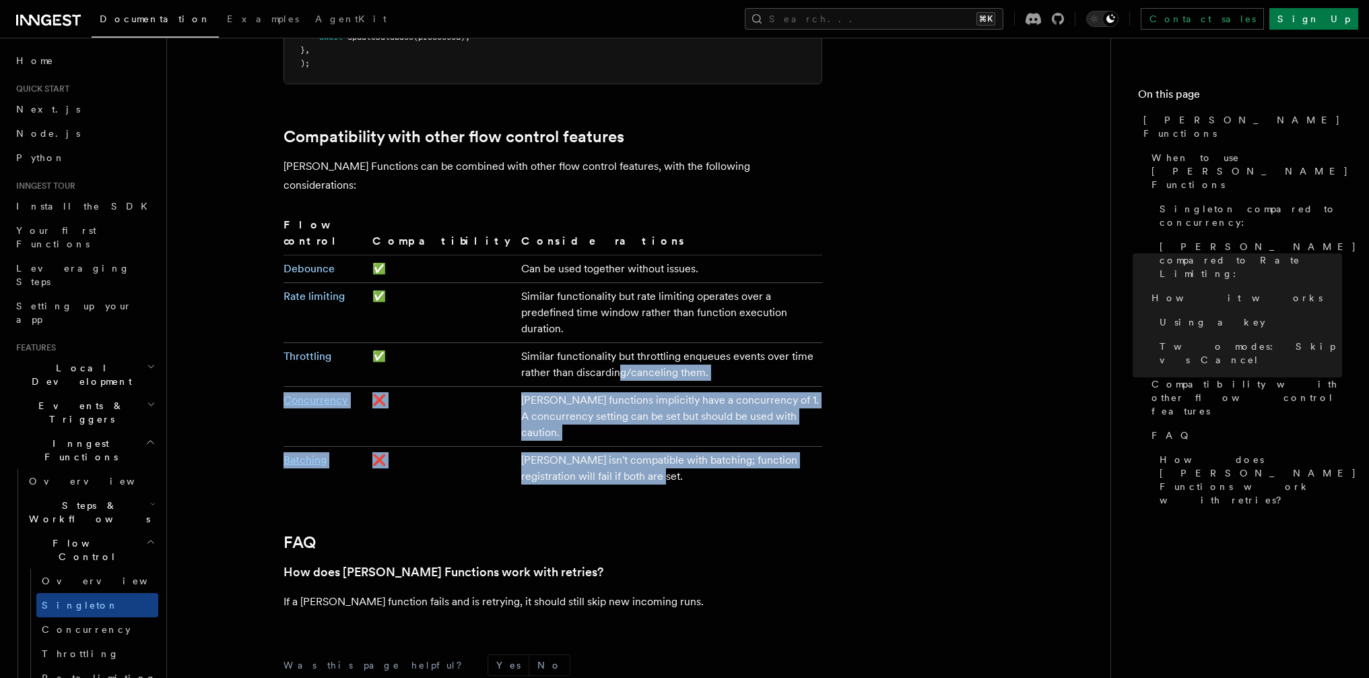
drag, startPoint x: 479, startPoint y: 269, endPoint x: 622, endPoint y: 352, distance: 165.4
click at [622, 352] on tbody "Debounce ✅ Can be used together without issues. Rate limiting ✅ Similar functio…" at bounding box center [553, 372] width 539 height 235
click at [622, 447] on td "[PERSON_NAME] isn't compatible with batching; function registration will fail i…" at bounding box center [669, 469] width 306 height 44
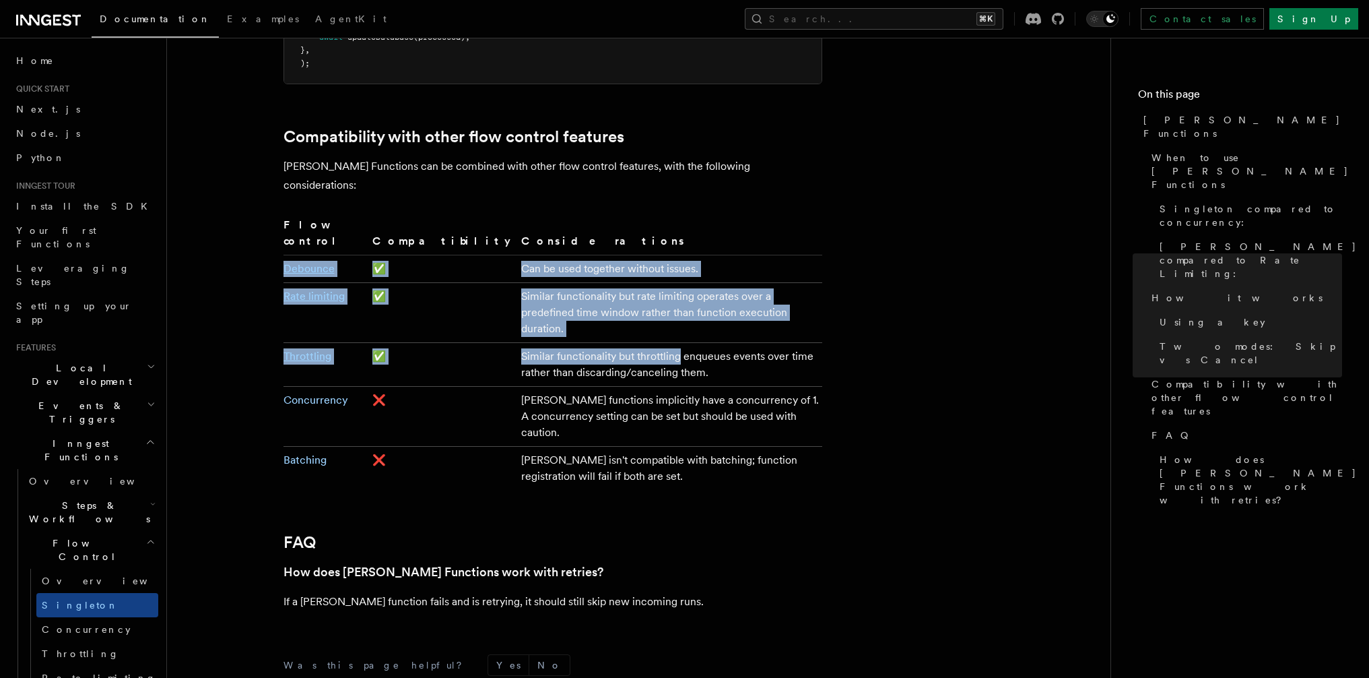
drag, startPoint x: 455, startPoint y: 162, endPoint x: 591, endPoint y: 244, distance: 159.5
click at [591, 244] on table "Flow control Compatibility Considerations Debounce ✅ Can be used together witho…" at bounding box center [553, 352] width 539 height 273
click at [591, 343] on td "Similar functionality but throttling enqueues events over time rather than disc…" at bounding box center [669, 365] width 306 height 44
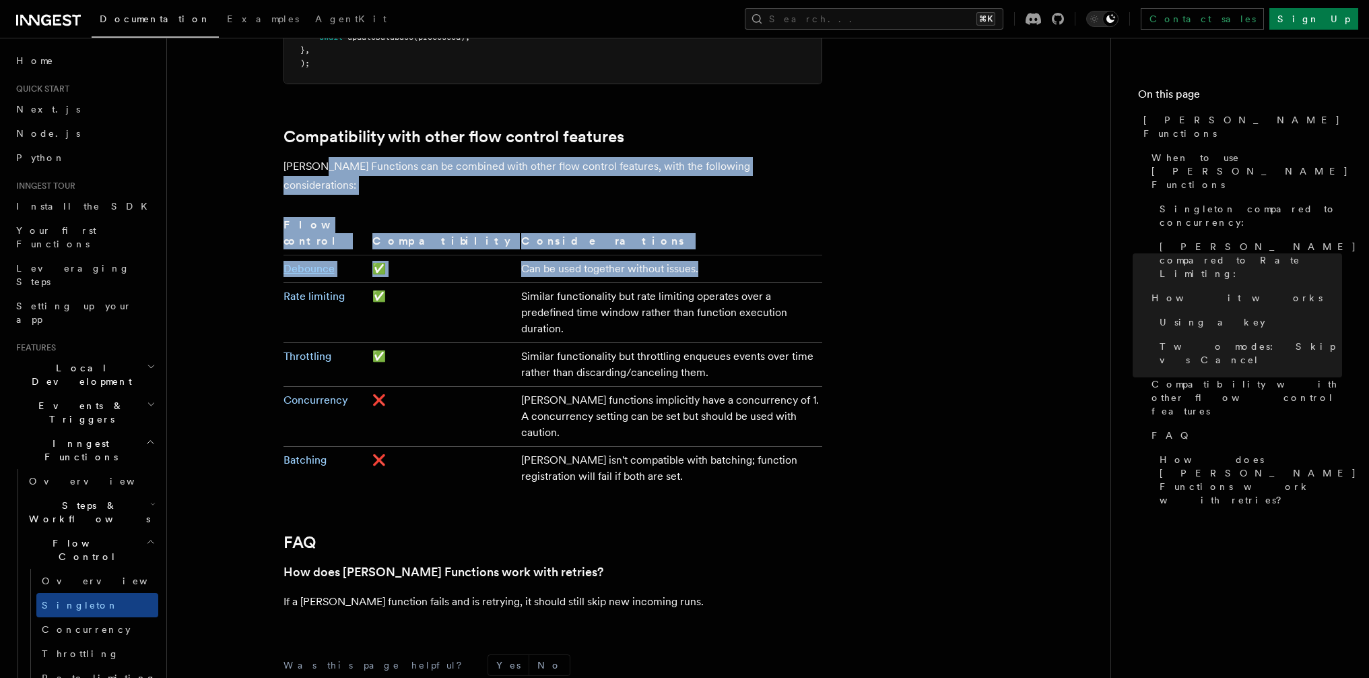
drag, startPoint x: 315, startPoint y: 119, endPoint x: 642, endPoint y: 183, distance: 333.4
click at [572, 283] on td "Similar functionality but rate limiting operates over a predefined time window …" at bounding box center [669, 313] width 306 height 60
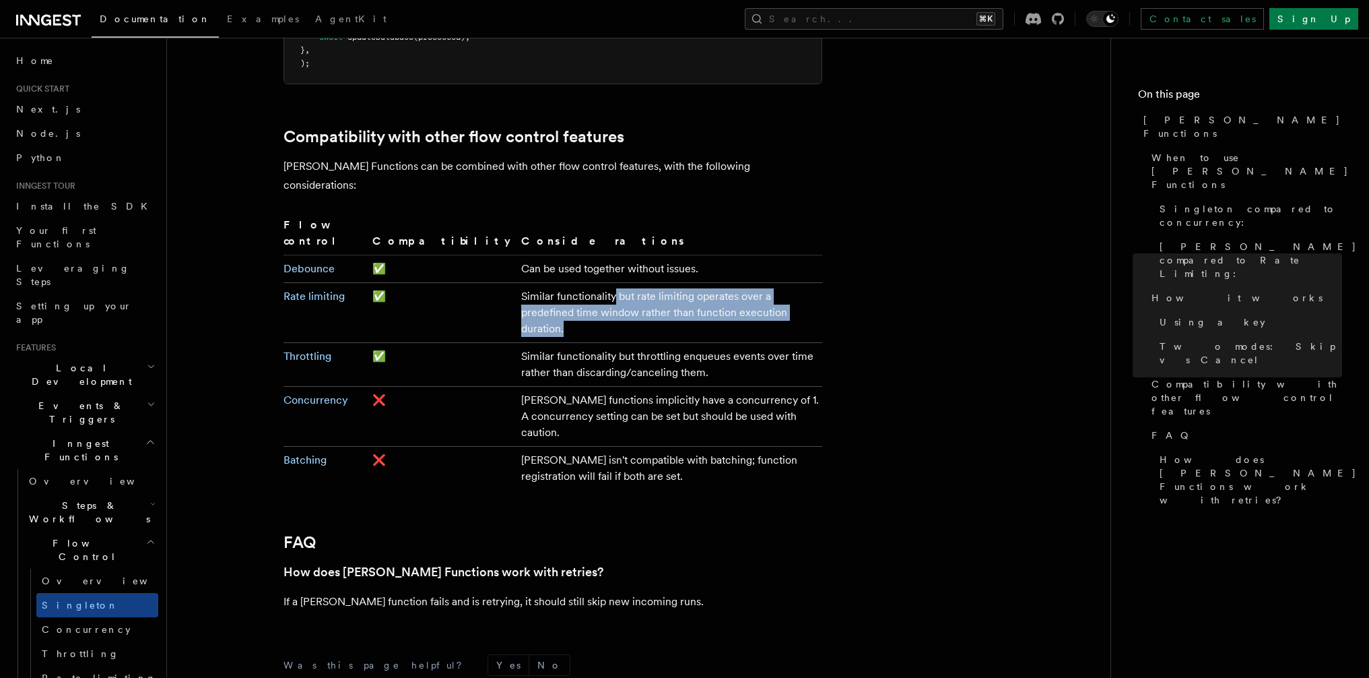
drag, startPoint x: 527, startPoint y: 213, endPoint x: 677, endPoint y: 229, distance: 150.4
click at [677, 283] on td "Similar functionality but rate limiting operates over a predefined time window …" at bounding box center [669, 313] width 306 height 60
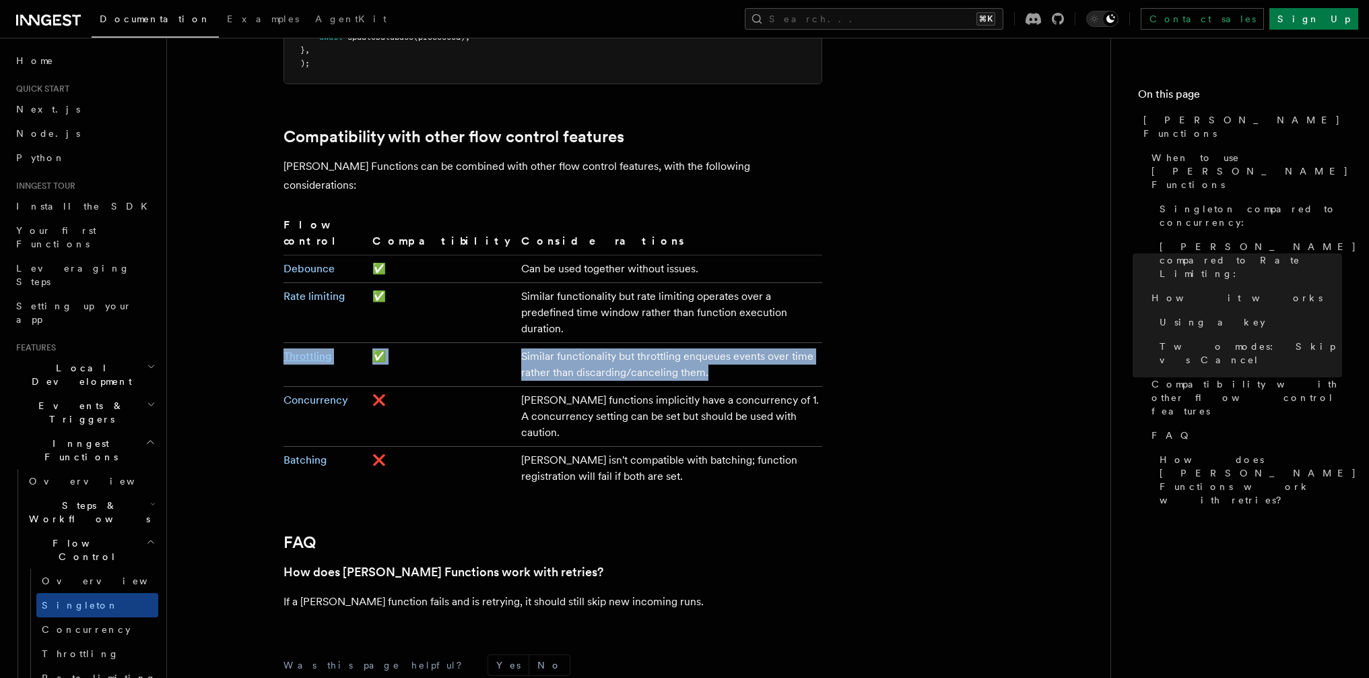
drag, startPoint x: 681, startPoint y: 228, endPoint x: 629, endPoint y: 263, distance: 62.6
click at [629, 263] on tbody "Debounce ✅ Can be used together without issues. Rate limiting ✅ Similar functio…" at bounding box center [553, 372] width 539 height 235
click at [629, 343] on td "Similar functionality but throttling enqueues events over time rather than disc…" at bounding box center [669, 365] width 306 height 44
drag, startPoint x: 670, startPoint y: 263, endPoint x: 442, endPoint y: 233, distance: 230.3
click at [442, 255] on tbody "Debounce ✅ Can be used together without issues. Rate limiting ✅ Similar functio…" at bounding box center [553, 372] width 539 height 235
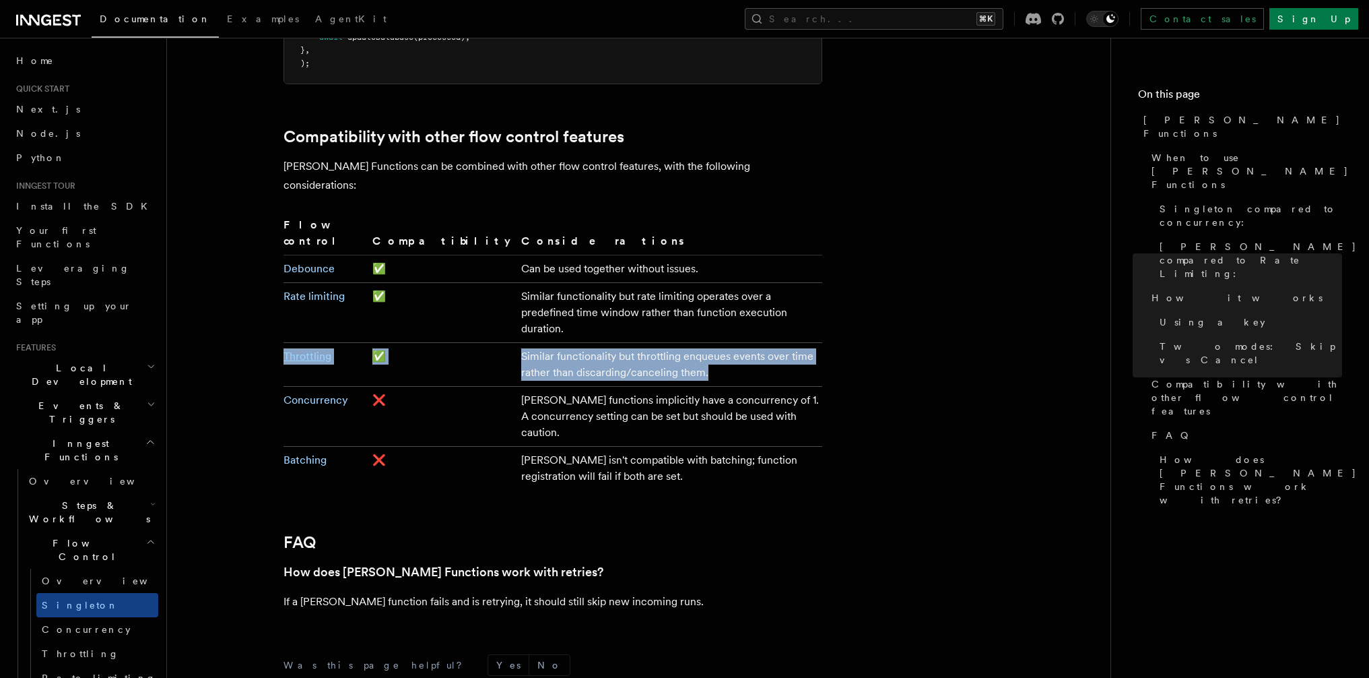
click at [516, 283] on td "Similar functionality but rate limiting operates over a predefined time window …" at bounding box center [669, 313] width 306 height 60
drag, startPoint x: 447, startPoint y: 233, endPoint x: 670, endPoint y: 270, distance: 226.6
click at [670, 270] on tbody "Debounce ✅ Can be used together without issues. Rate limiting ✅ Similar functio…" at bounding box center [553, 372] width 539 height 235
click at [672, 343] on td "Similar functionality but throttling enqueues events over time rather than disc…" at bounding box center [669, 365] width 306 height 44
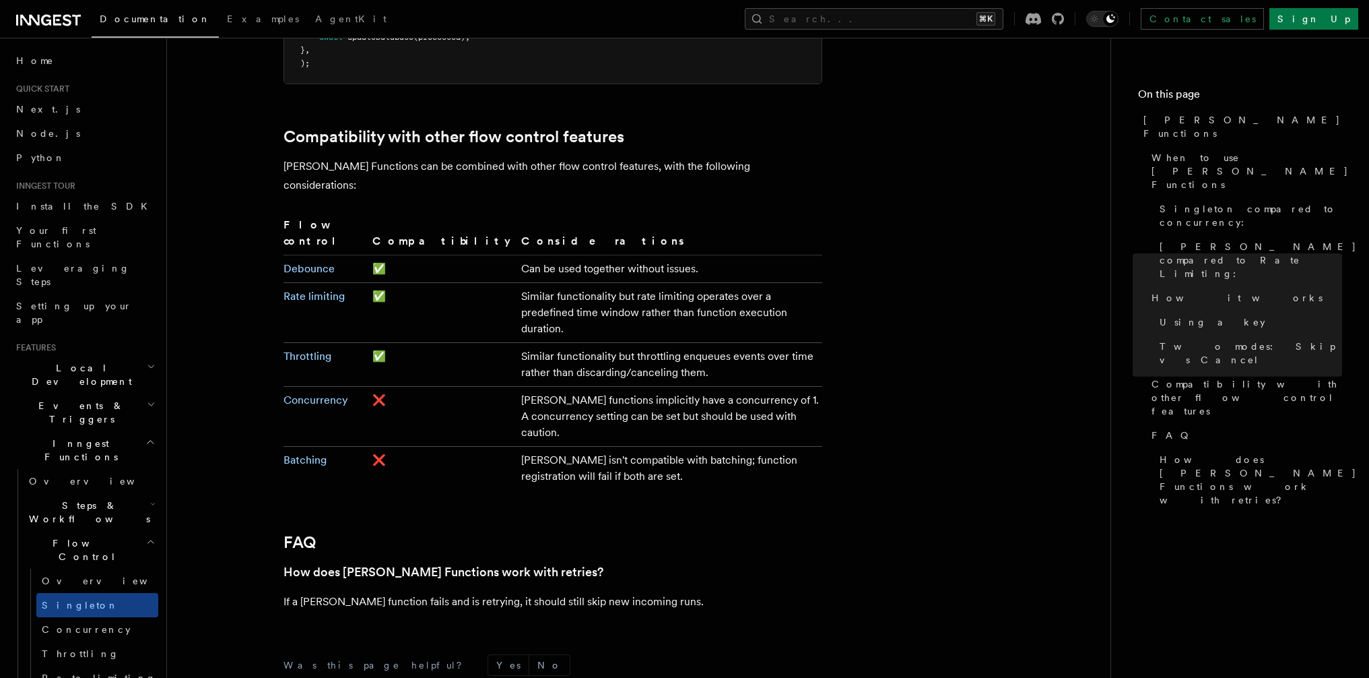
scroll to position [0, 0]
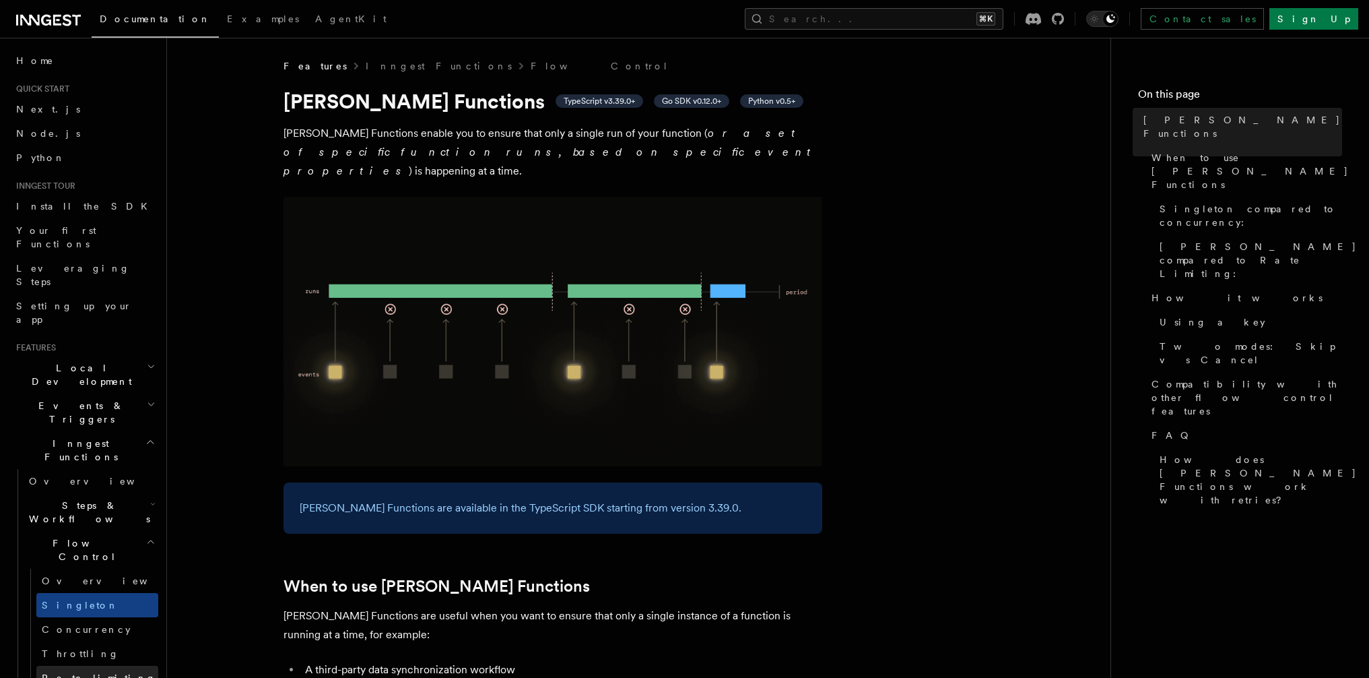
click at [63, 672] on span "Rate limiting" at bounding box center [99, 677] width 114 height 11
